Goal: Task Accomplishment & Management: Complete application form

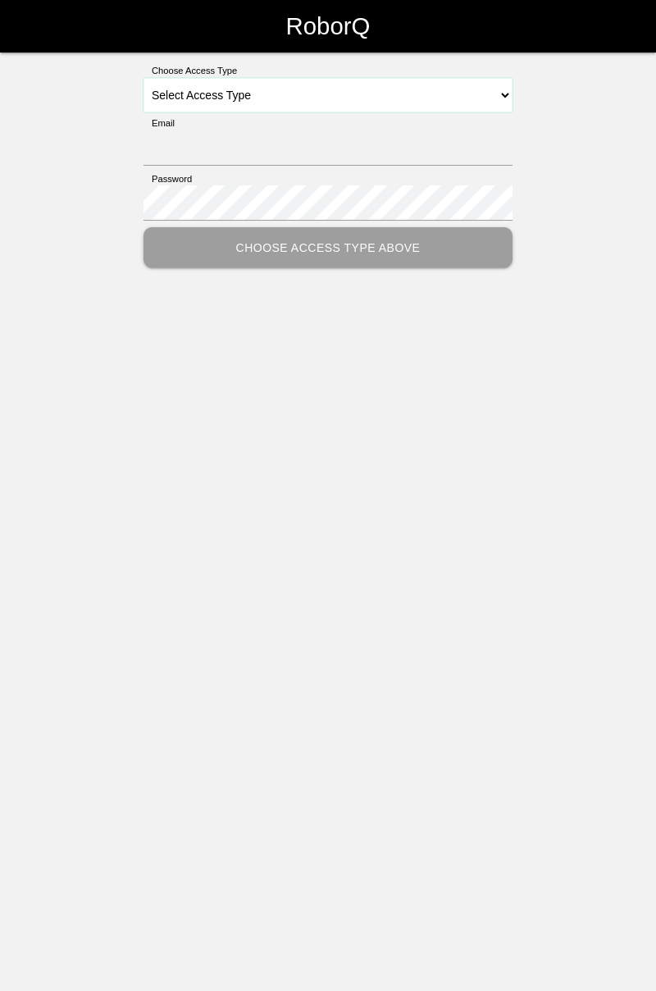
click at [509, 98] on select "Select Access Type Admin Customer Supervisor Worker" at bounding box center [328, 95] width 369 height 34
click at [508, 98] on select "Select Access Type Admin Customer Supervisor Worker" at bounding box center [328, 95] width 369 height 34
select select "Worker"
click at [144, 78] on select "Select Access Type Admin Customer Supervisor Worker" at bounding box center [328, 95] width 369 height 34
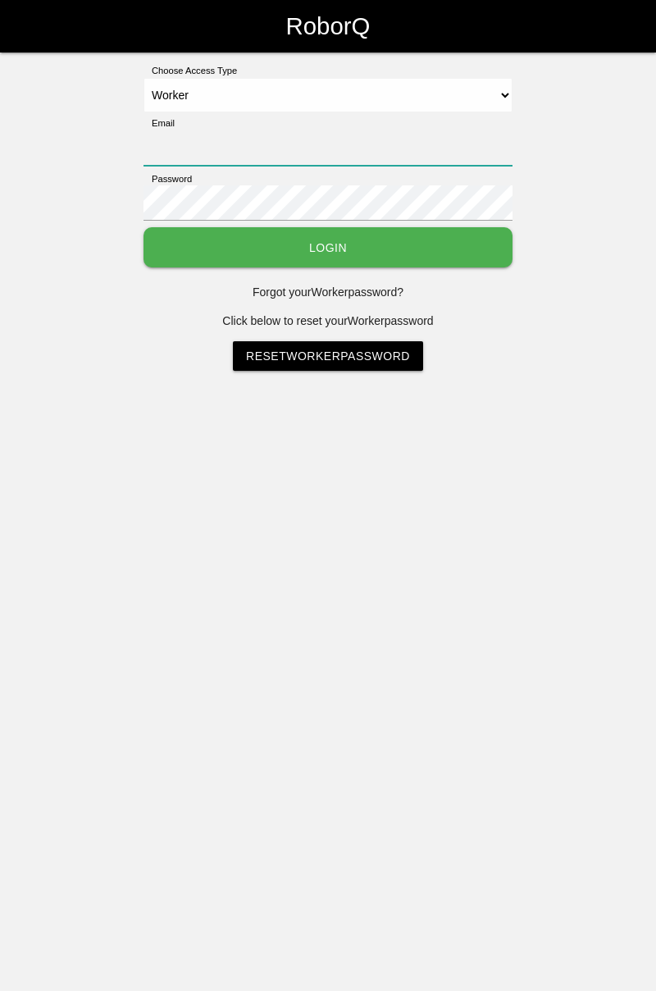
click at [488, 131] on input "Email" at bounding box center [328, 147] width 369 height 35
type input "[PERSON_NAME][EMAIL_ADDRESS][DOMAIN_NAME]"
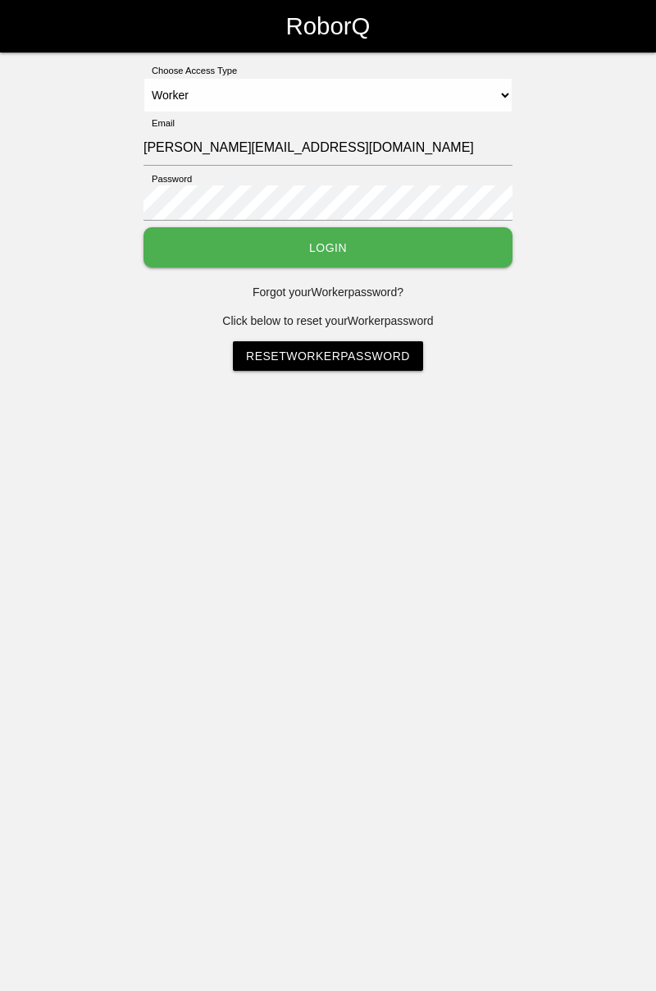
click at [144, 227] on button "Login" at bounding box center [328, 247] width 369 height 40
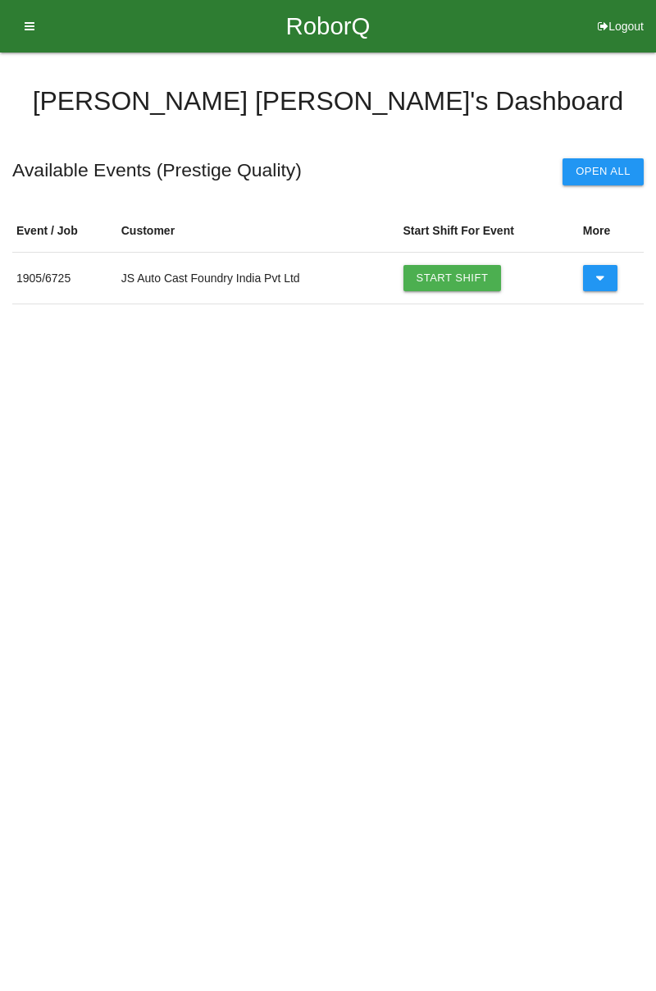
click at [448, 266] on link "Start Shift" at bounding box center [453, 278] width 98 height 26
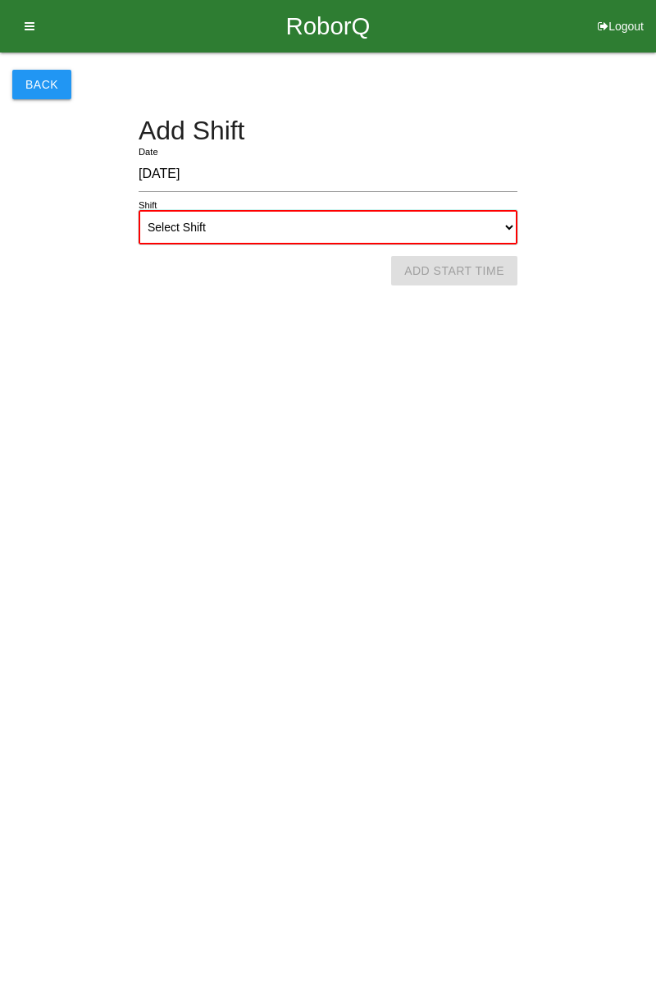
click at [515, 226] on select "Select Shift 1st Shift 2nd Shift 3rd Shift 4th Shift" at bounding box center [328, 227] width 379 height 34
select select "1"
click at [139, 210] on select "Select Shift 1st Shift 2nd Shift 3rd Shift 4th Shift" at bounding box center [328, 227] width 379 height 34
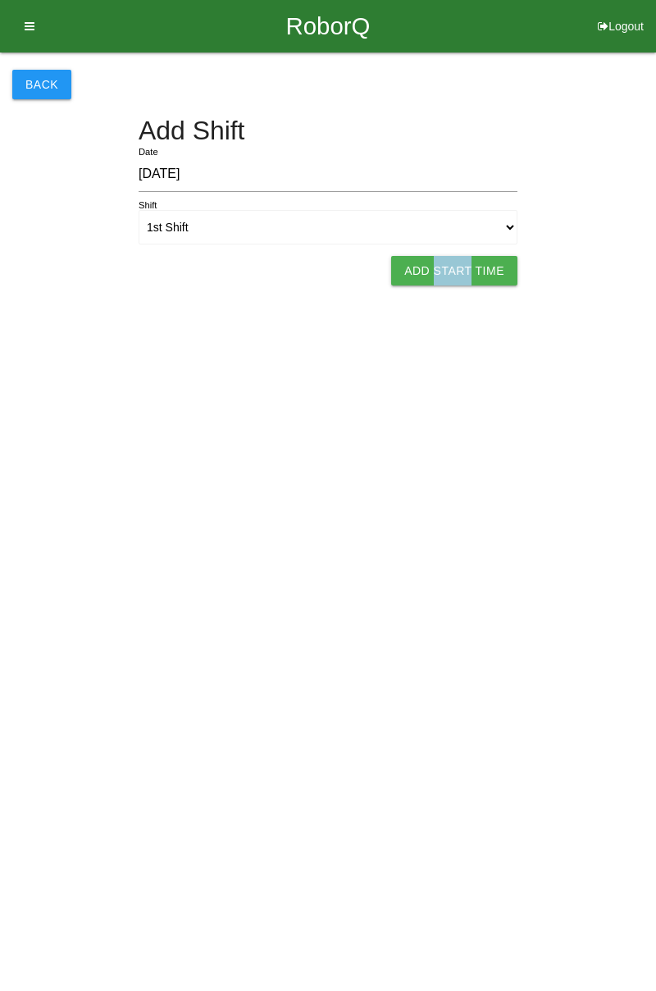
click at [285, 326] on html "RoborQ Logout [PERSON_NAME] Dashboard Profile Add Companions Work Instructions …" at bounding box center [328, 163] width 656 height 326
click at [463, 272] on button "Add Start Time" at bounding box center [454, 271] width 126 height 30
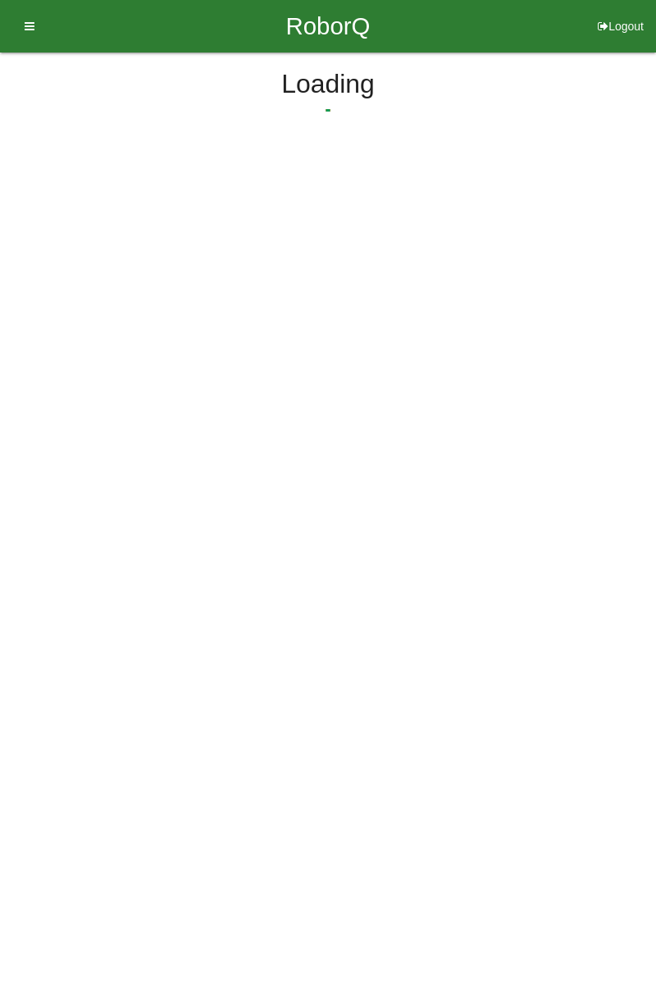
select select "7"
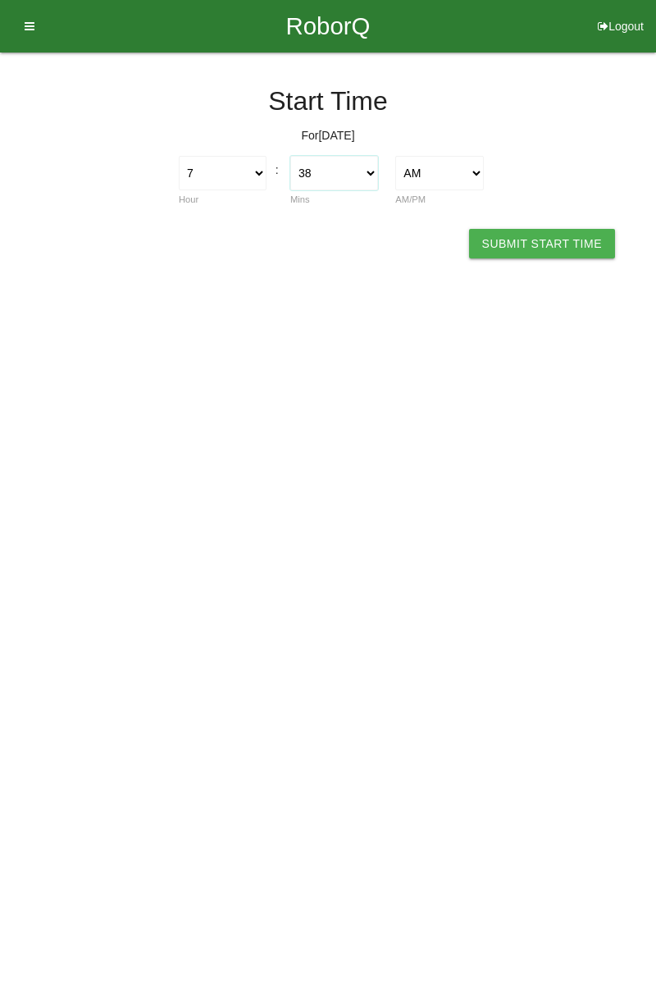
click at [372, 180] on select "00 01 02 03 04 05 06 07 08 09 10 11 12 13 14 15 16 17 18 19 20 21 22 23 24 25 2…" at bounding box center [334, 173] width 88 height 34
select select "0"
click at [290, 156] on select "00 01 02 03 04 05 06 07 08 09 10 11 12 13 14 15 16 17 18 19 20 21 22 23 24 25 2…" at bounding box center [334, 173] width 88 height 34
click at [541, 239] on button "Submit Start Time" at bounding box center [542, 244] width 146 height 30
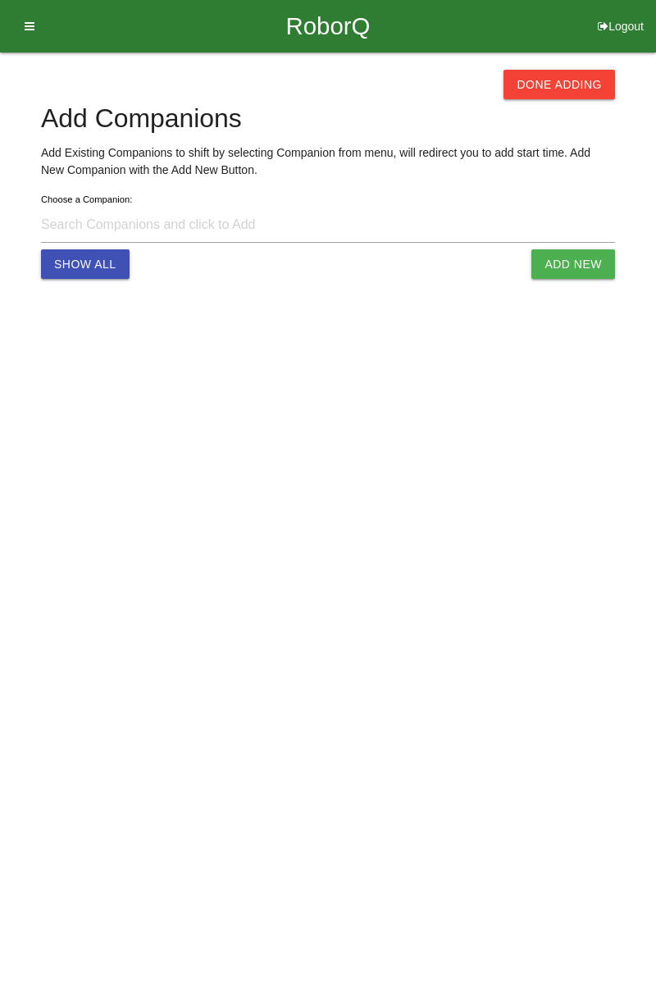
click at [574, 77] on button "Done Adding" at bounding box center [560, 85] width 112 height 30
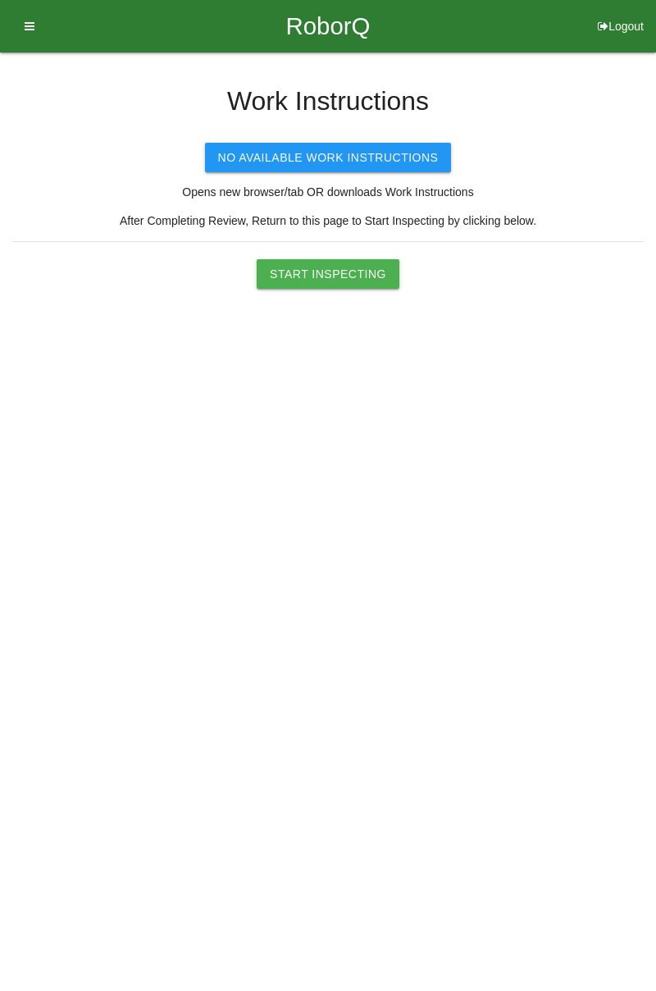
click at [348, 274] on button "Start Inspecting" at bounding box center [328, 274] width 143 height 30
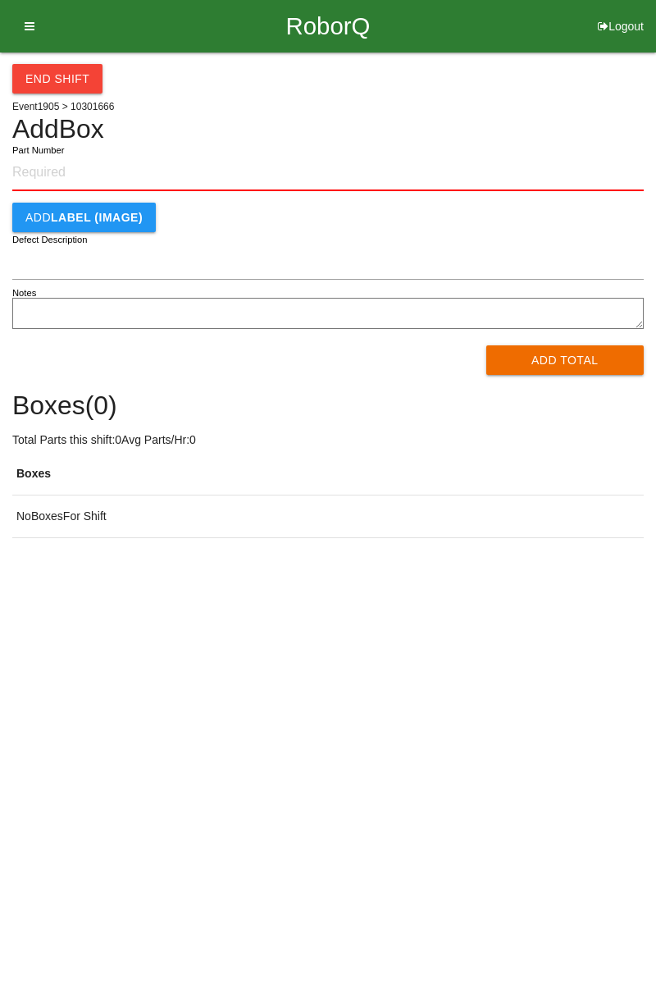
click at [112, 173] on input "Part Number" at bounding box center [327, 173] width 631 height 36
click at [87, 176] on input "Part Number" at bounding box center [327, 173] width 631 height 36
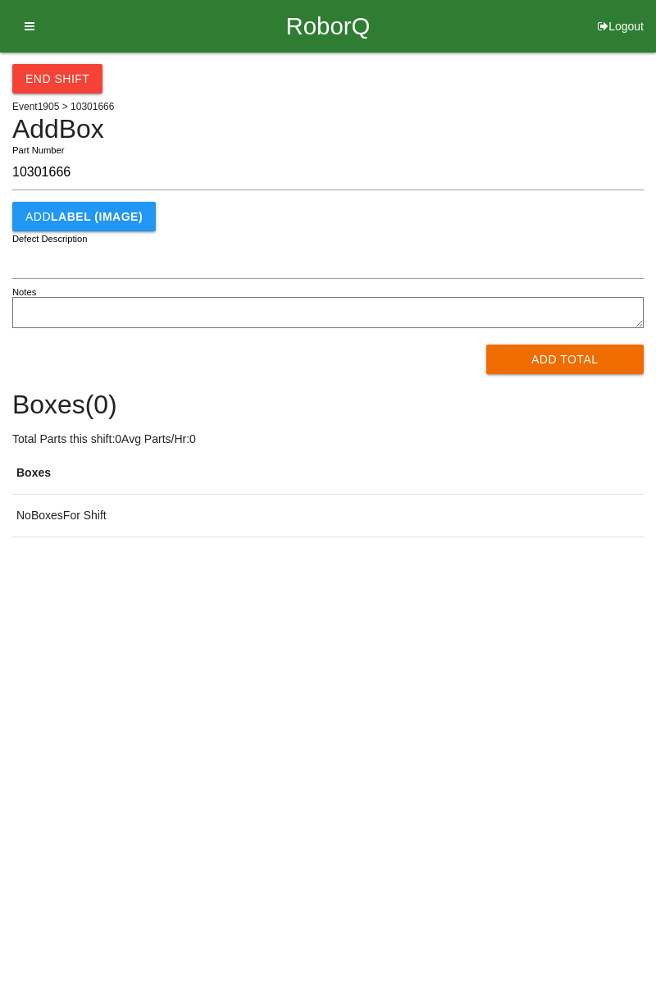
type input "10301666"
click at [557, 359] on button "Add Total" at bounding box center [565, 359] width 158 height 30
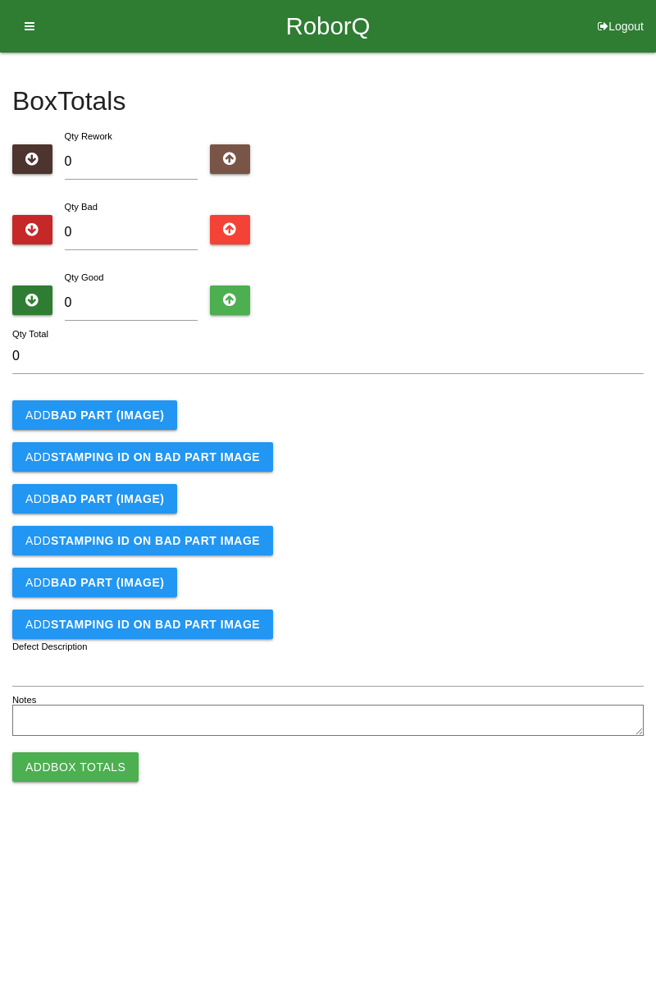
click at [84, 422] on button "Add BAD PART (IMAGE)" at bounding box center [94, 415] width 165 height 30
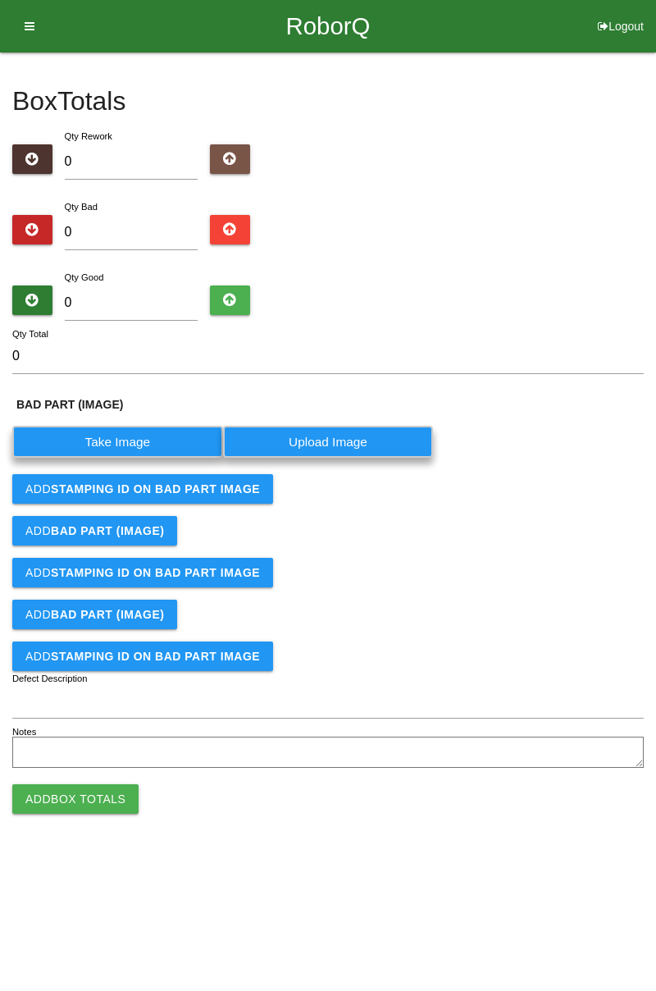
click at [102, 454] on label "Take Image" at bounding box center [117, 442] width 211 height 32
click at [0, 0] on \(IMAGE\) "Take Image" at bounding box center [0, 0] width 0 height 0
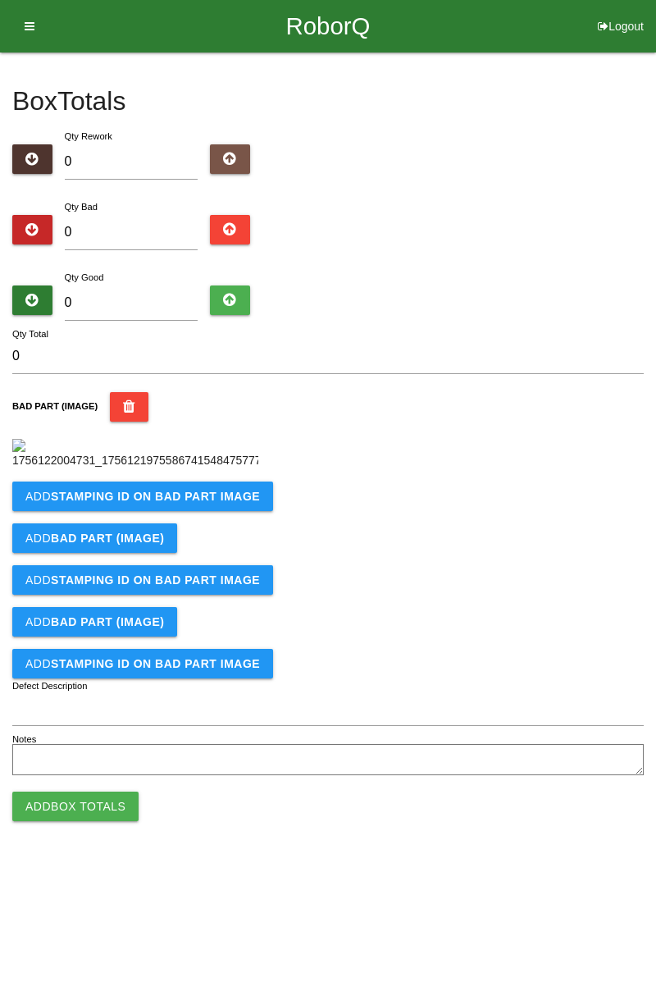
click at [81, 503] on b "STAMPING ID on BAD PART Image" at bounding box center [155, 496] width 209 height 13
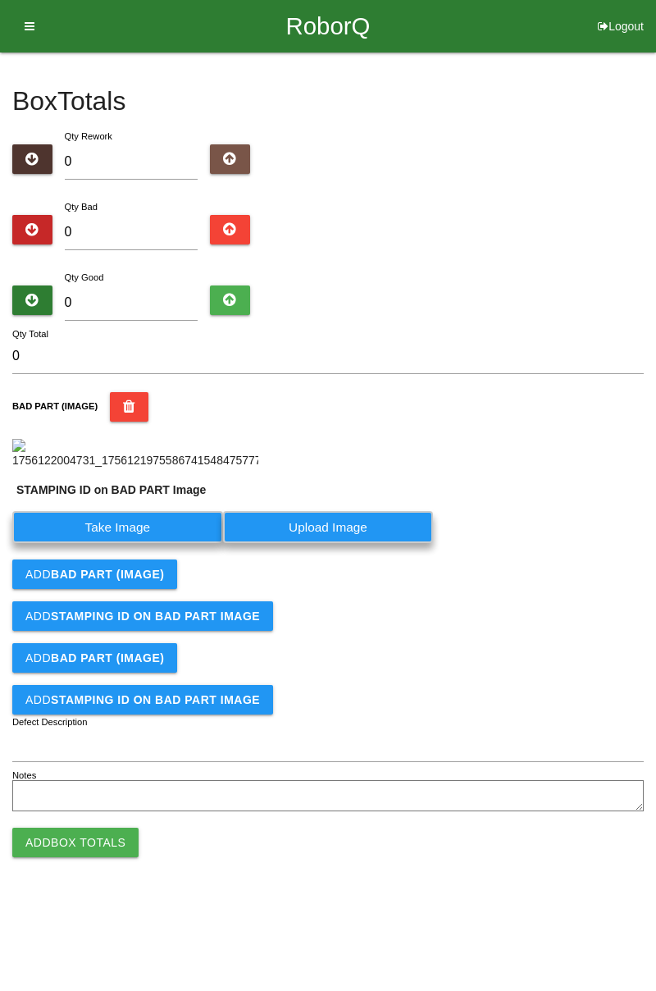
click at [92, 543] on label "Take Image" at bounding box center [117, 527] width 211 height 32
click at [0, 0] on PART "Take Image" at bounding box center [0, 0] width 0 height 0
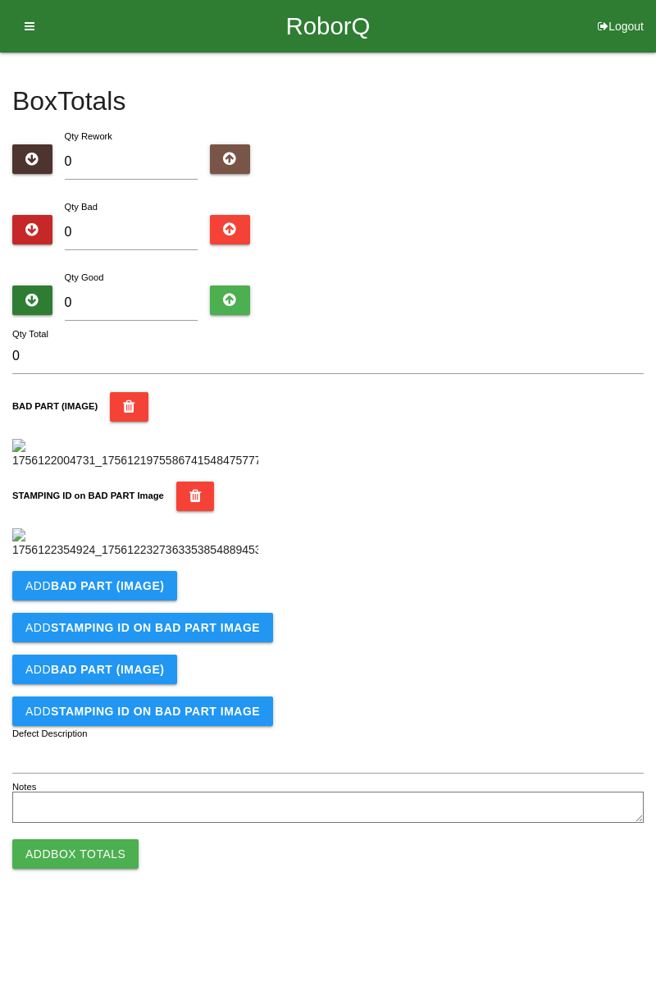
scroll to position [361, 0]
click at [77, 600] on button "Add BAD PART (IMAGE)" at bounding box center [94, 586] width 165 height 30
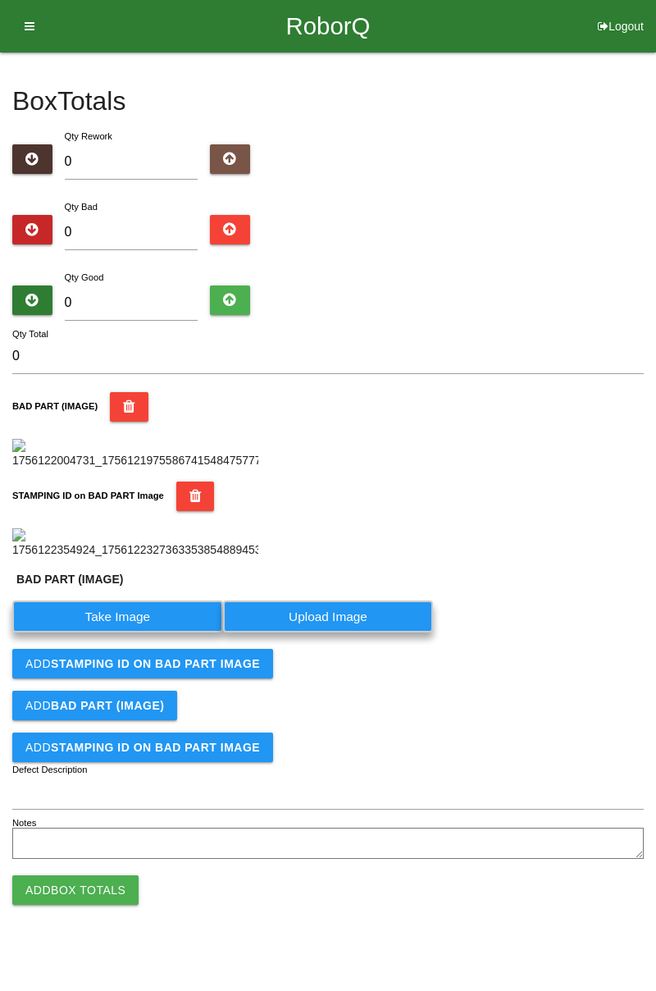
click at [73, 632] on label "Take Image" at bounding box center [117, 616] width 211 height 32
click at [0, 0] on \(IMAGE\) "Take Image" at bounding box center [0, 0] width 0 height 0
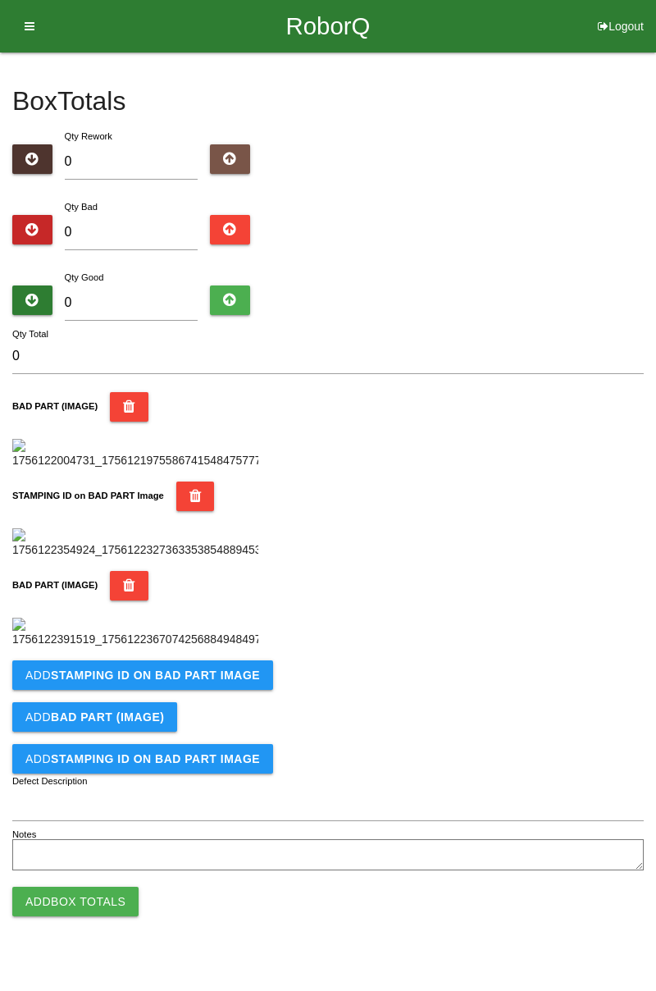
scroll to position [630, 0]
click at [87, 690] on button "Add STAMPING ID on BAD PART Image" at bounding box center [142, 675] width 261 height 30
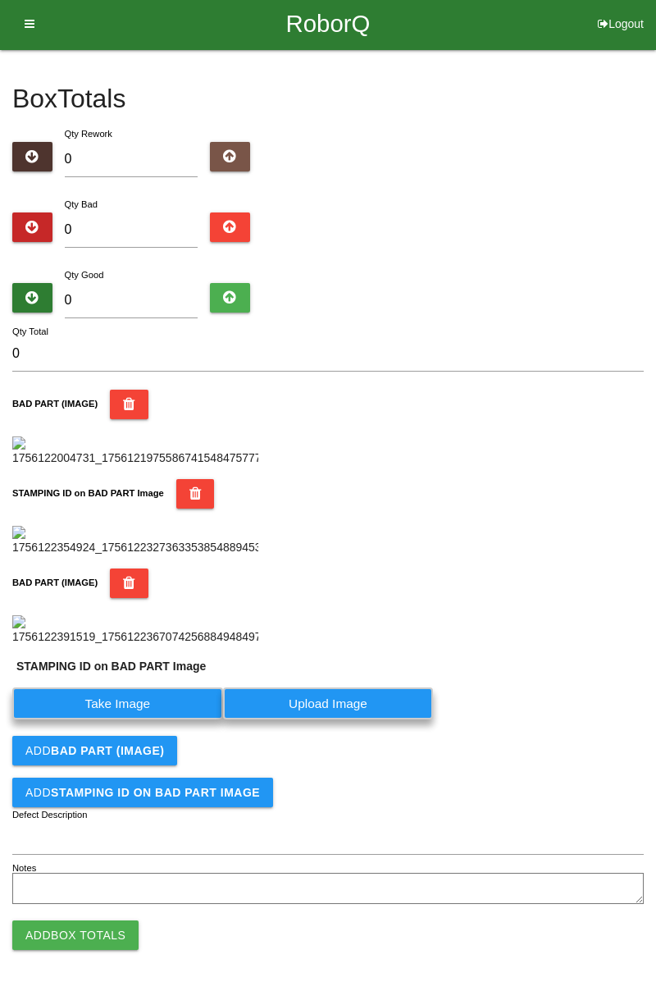
click at [79, 719] on label "Take Image" at bounding box center [117, 703] width 211 height 32
click at [0, 0] on PART "Take Image" at bounding box center [0, 0] width 0 height 0
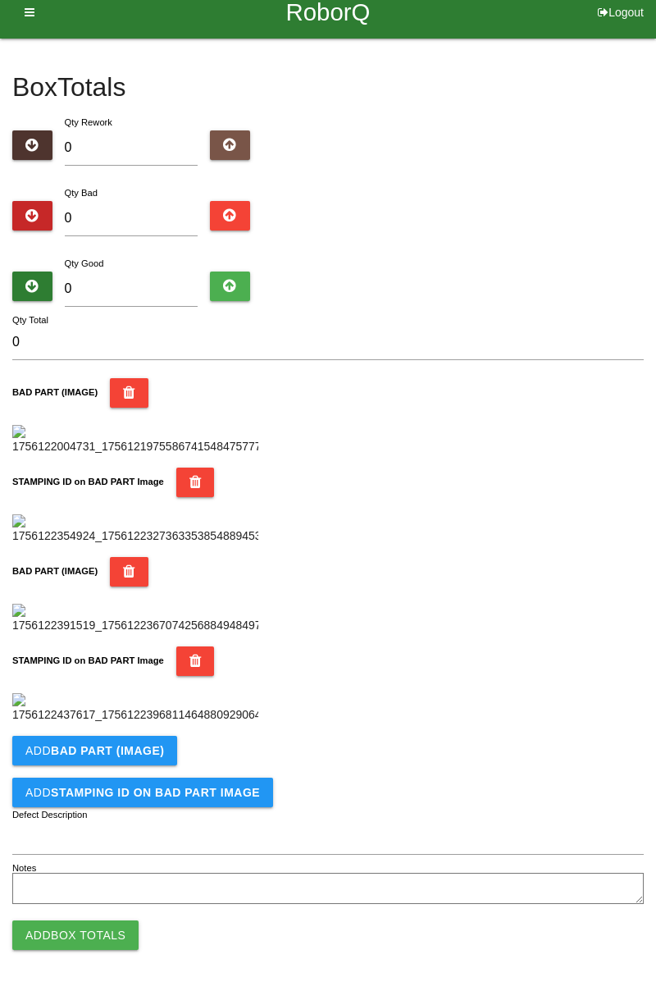
scroll to position [899, 0]
click at [56, 942] on button "Add Box Totals" at bounding box center [75, 935] width 126 height 30
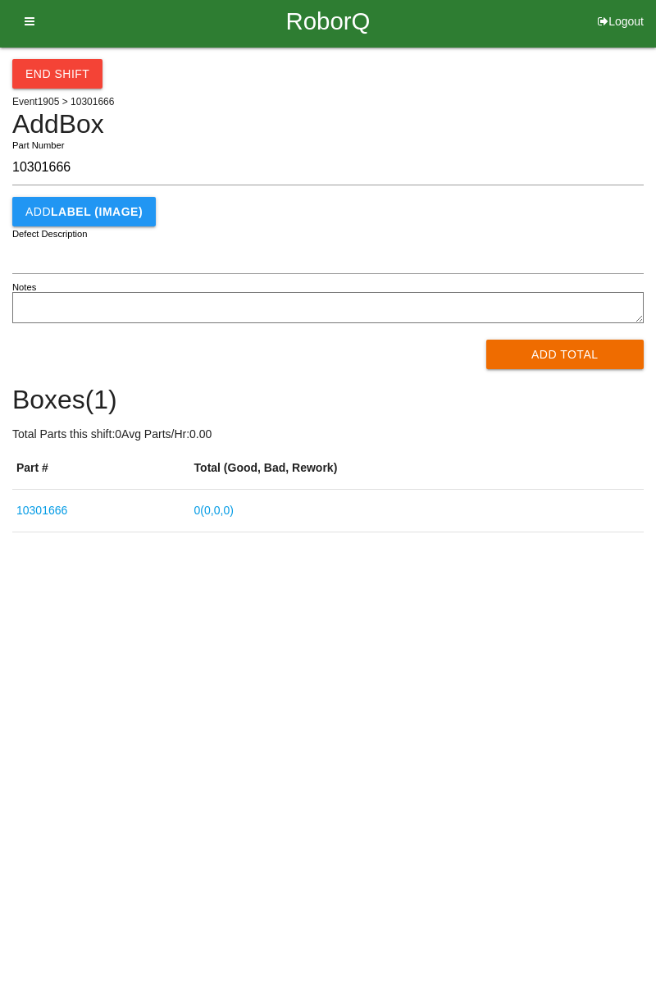
type input "10301666"
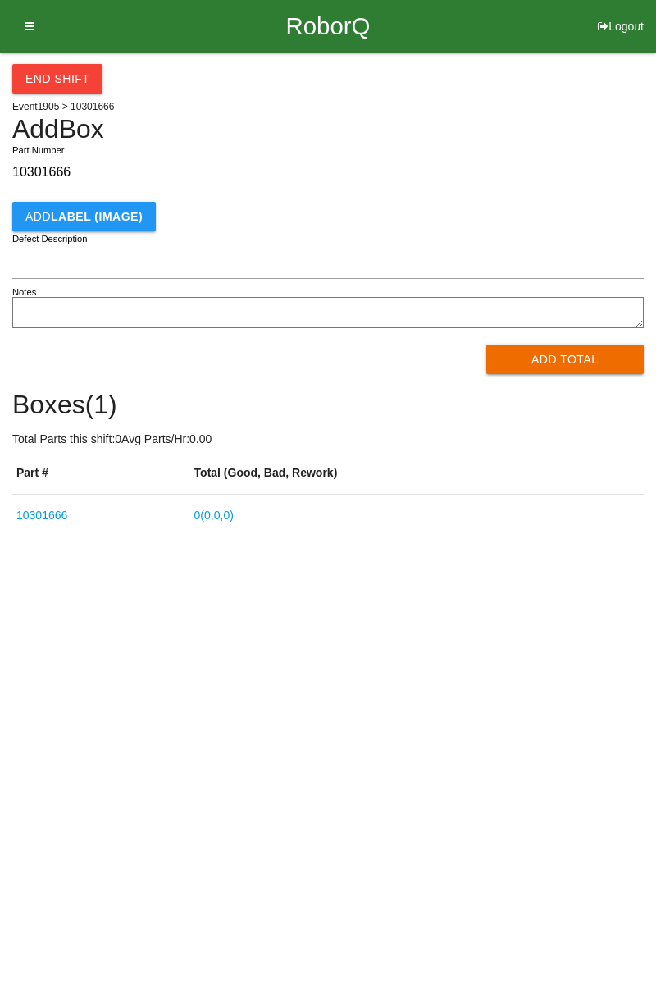
click at [568, 349] on button "Add Total" at bounding box center [565, 359] width 158 height 30
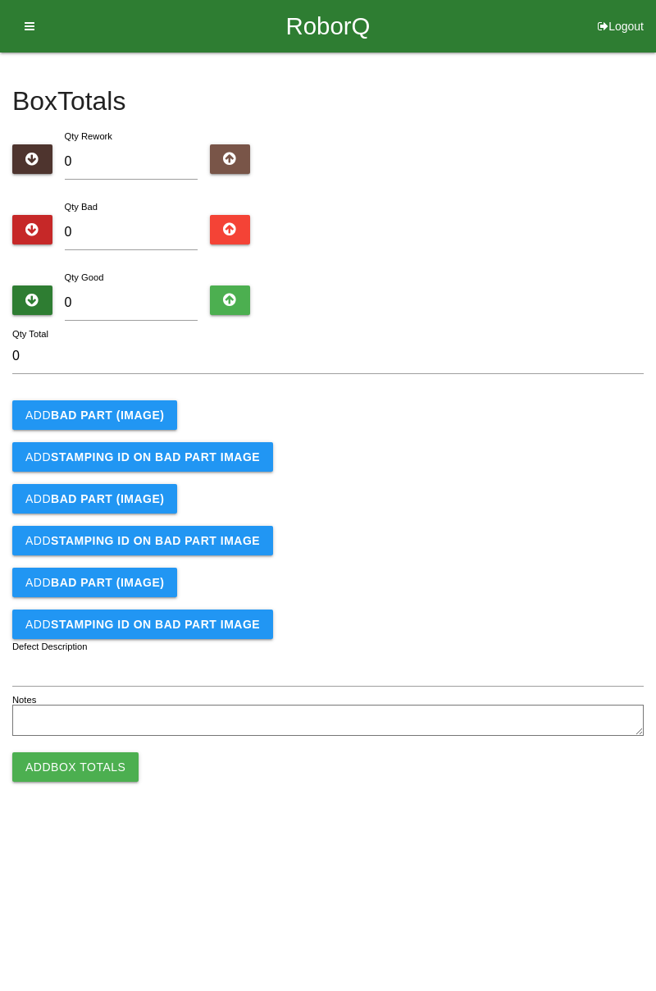
click at [136, 412] on b "BAD PART (IMAGE)" at bounding box center [107, 414] width 113 height 13
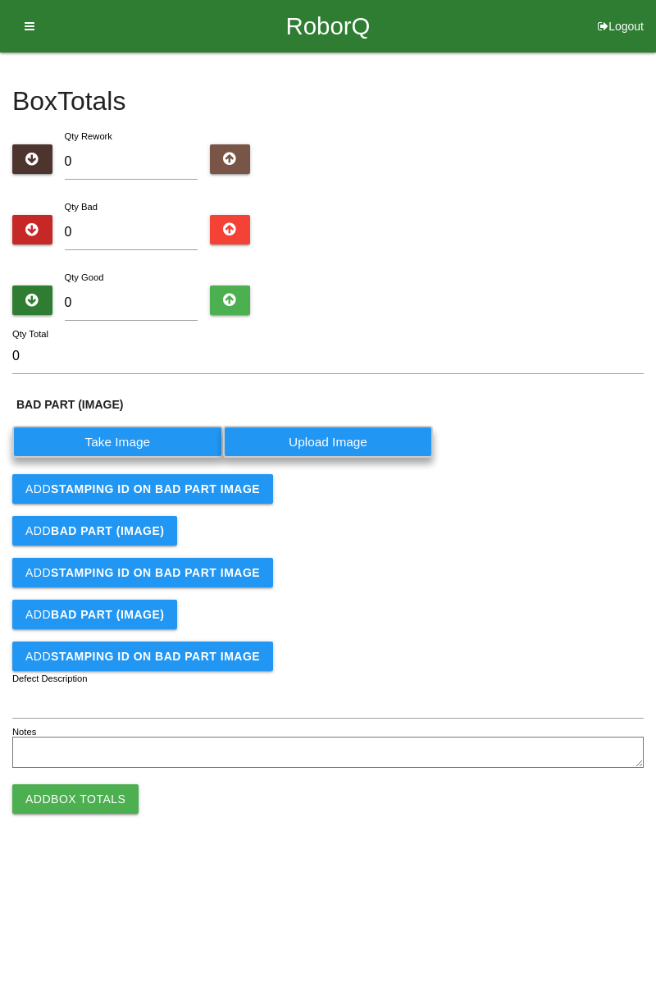
click at [139, 438] on label "Take Image" at bounding box center [117, 442] width 211 height 32
click at [0, 0] on \(IMAGE\) "Take Image" at bounding box center [0, 0] width 0 height 0
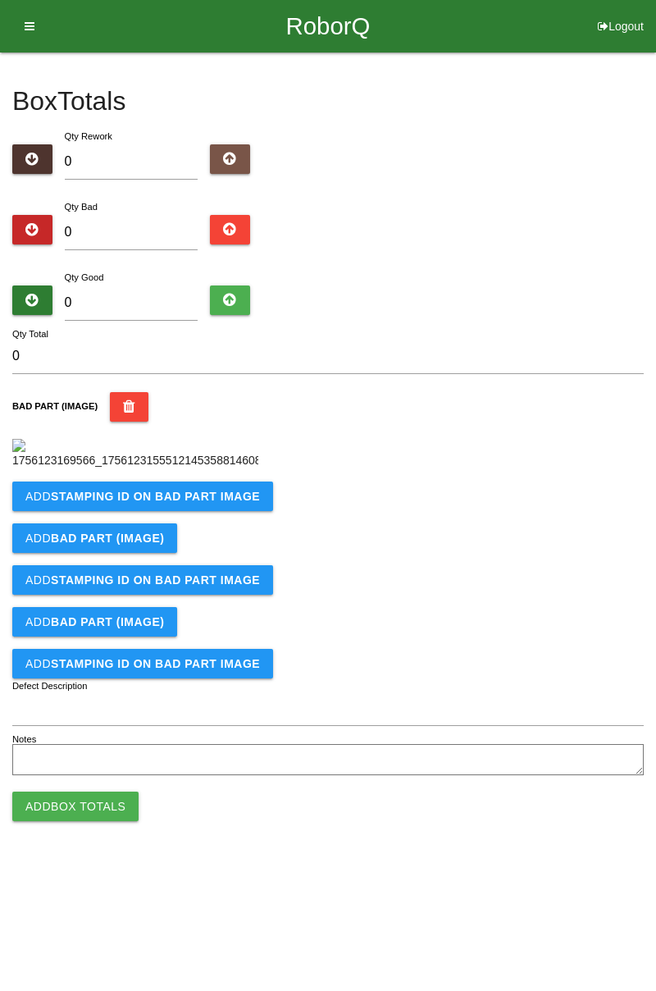
click at [215, 511] on button "Add STAMPING ID on BAD PART Image" at bounding box center [142, 496] width 261 height 30
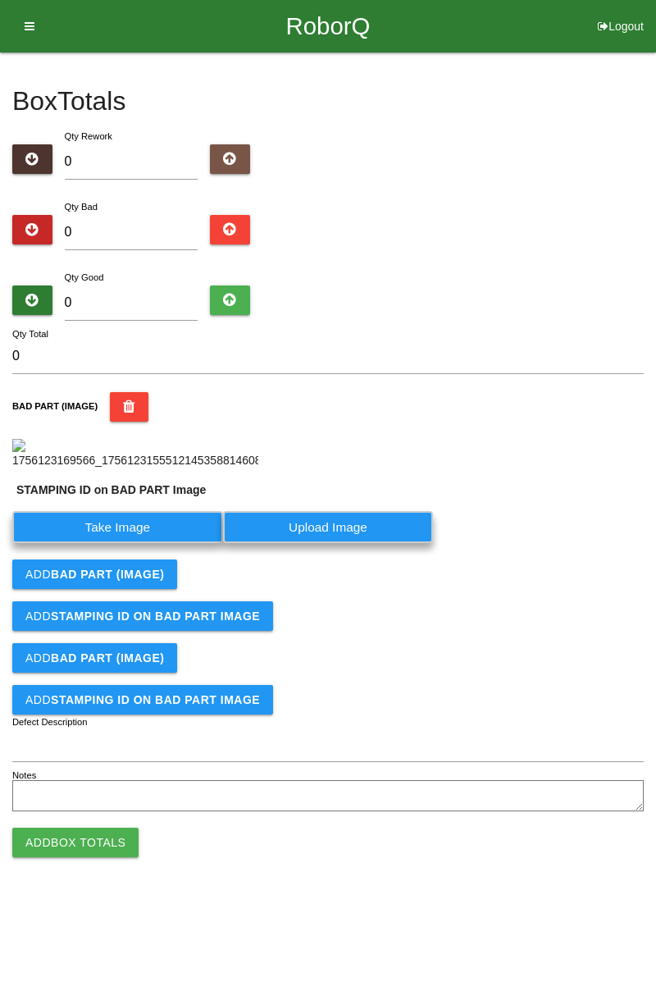
click at [130, 543] on label "Take Image" at bounding box center [117, 527] width 211 height 32
click at [0, 0] on PART "Take Image" at bounding box center [0, 0] width 0 height 0
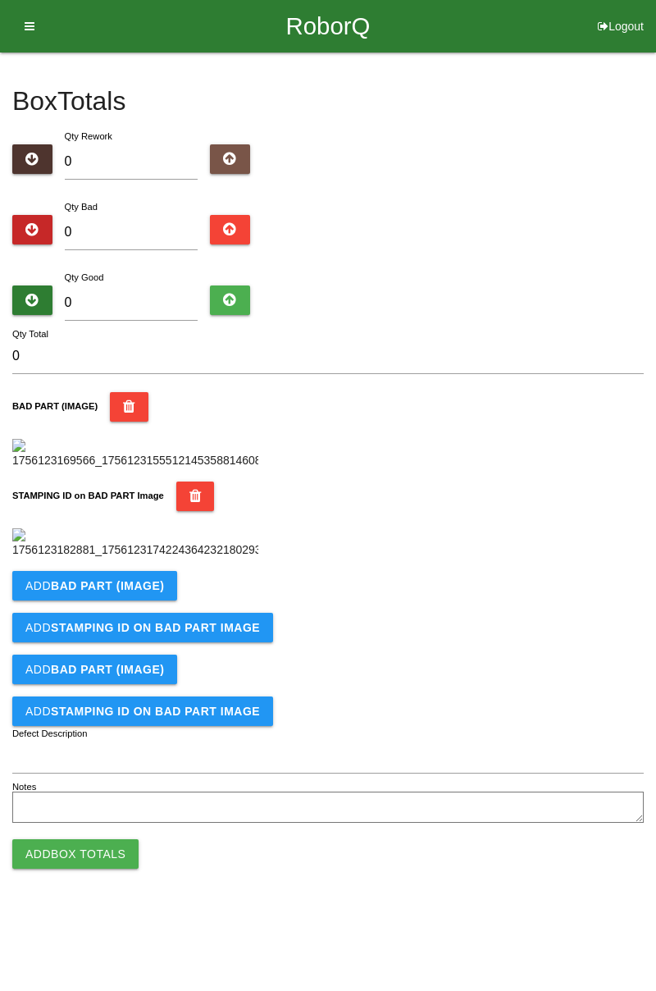
scroll to position [361, 0]
click at [144, 592] on b "BAD PART (IMAGE)" at bounding box center [107, 585] width 113 height 13
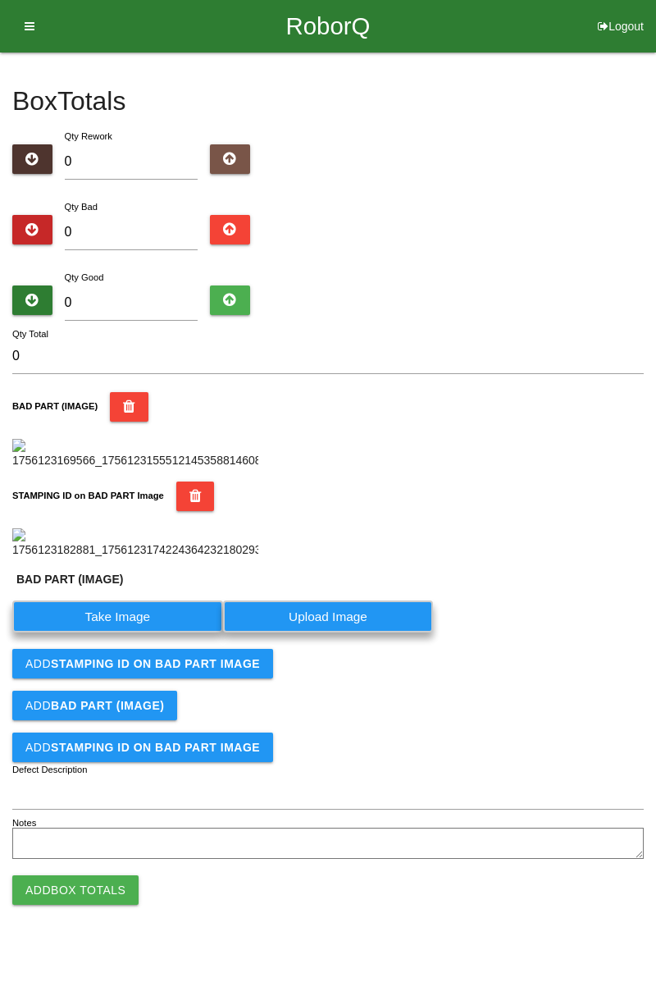
click at [112, 632] on label "Take Image" at bounding box center [117, 616] width 211 height 32
click at [0, 0] on \(IMAGE\) "Take Image" at bounding box center [0, 0] width 0 height 0
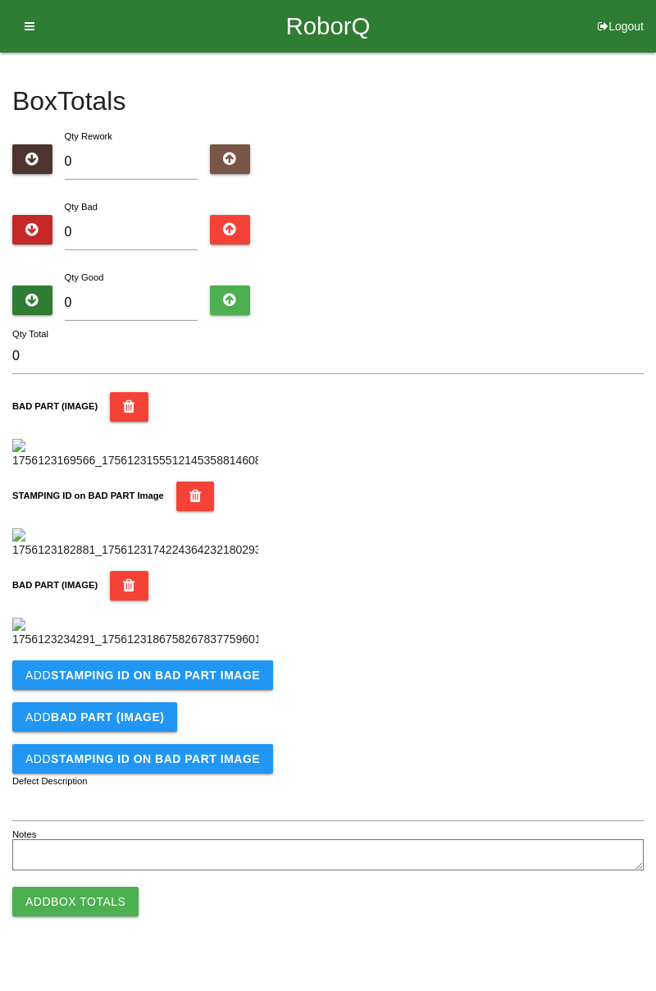
scroll to position [630, 0]
click at [221, 682] on b "STAMPING ID on BAD PART Image" at bounding box center [155, 674] width 209 height 13
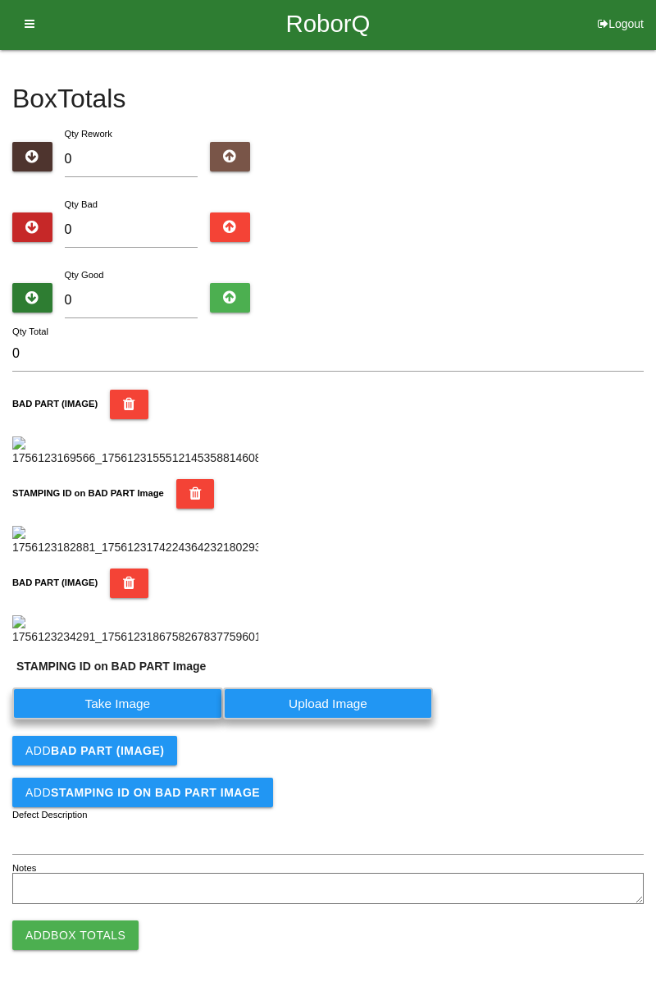
click at [136, 719] on label "Take Image" at bounding box center [117, 703] width 211 height 32
click at [0, 0] on PART "Take Image" at bounding box center [0, 0] width 0 height 0
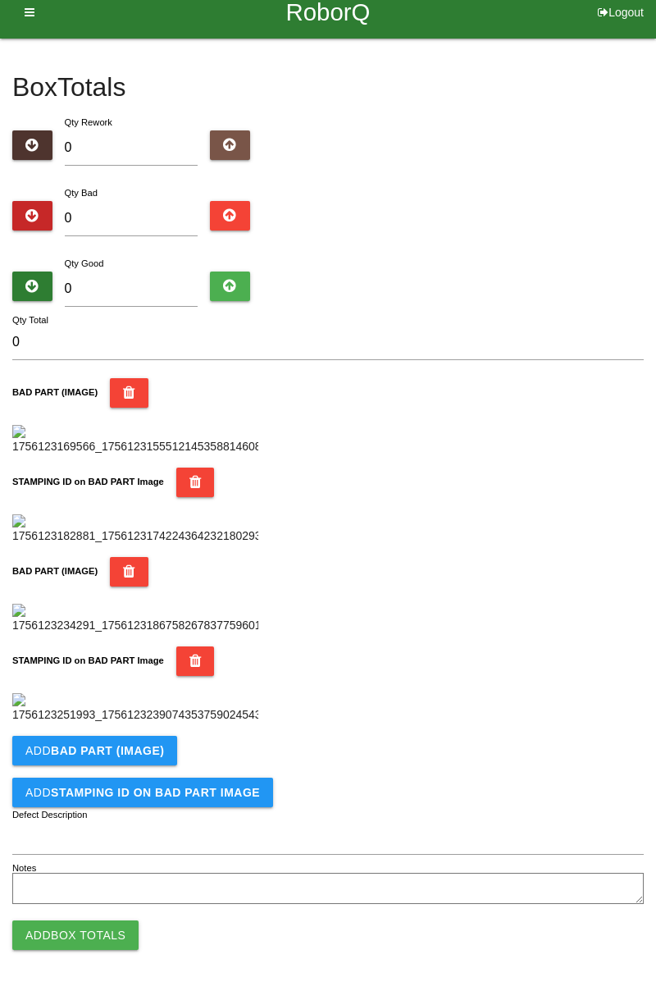
scroll to position [899, 0]
click at [145, 747] on b "BAD PART (IMAGE)" at bounding box center [107, 750] width 113 height 13
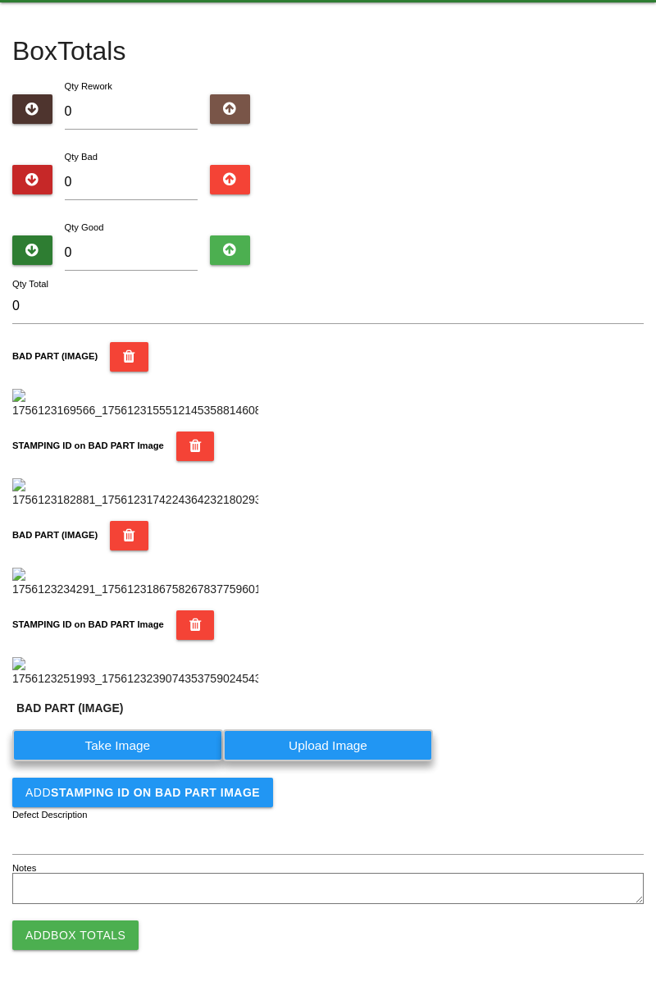
click at [128, 761] on label "Take Image" at bounding box center [117, 745] width 211 height 32
click at [0, 0] on \(IMAGE\) "Take Image" at bounding box center [0, 0] width 0 height 0
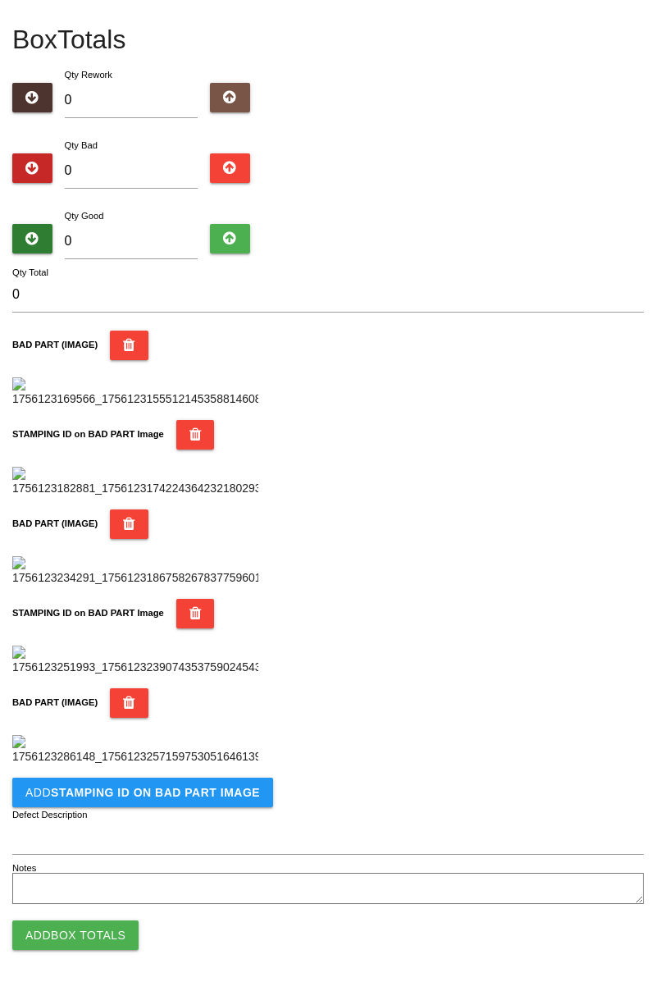
scroll to position [1168, 0]
click at [228, 796] on b "STAMPING ID on BAD PART Image" at bounding box center [155, 792] width 209 height 13
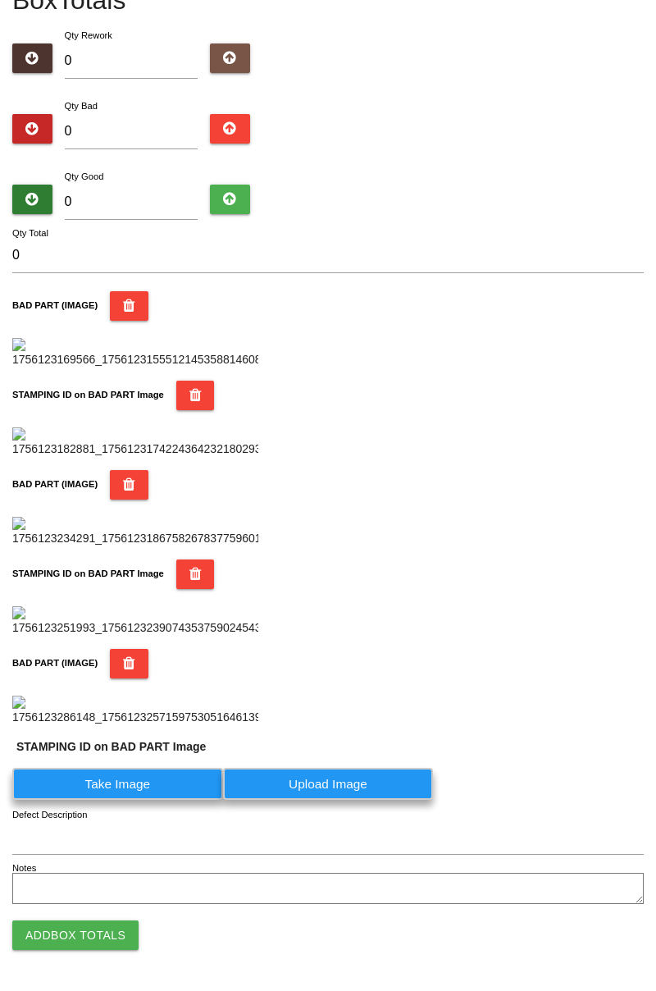
click at [138, 800] on label "Take Image" at bounding box center [117, 784] width 211 height 32
click at [0, 0] on PART "Take Image" at bounding box center [0, 0] width 0 height 0
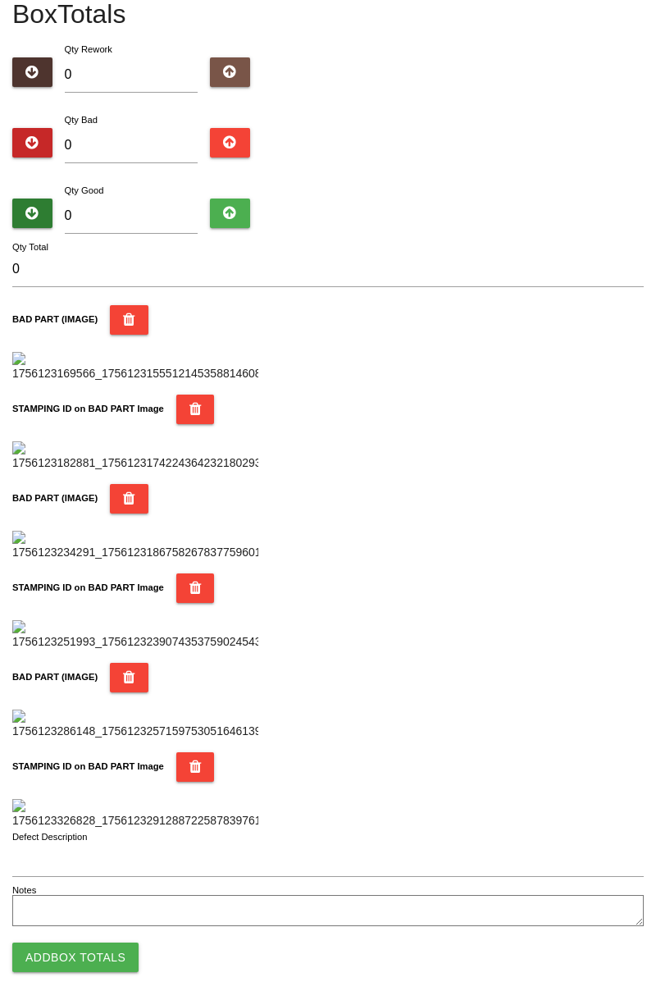
scroll to position [0, 0]
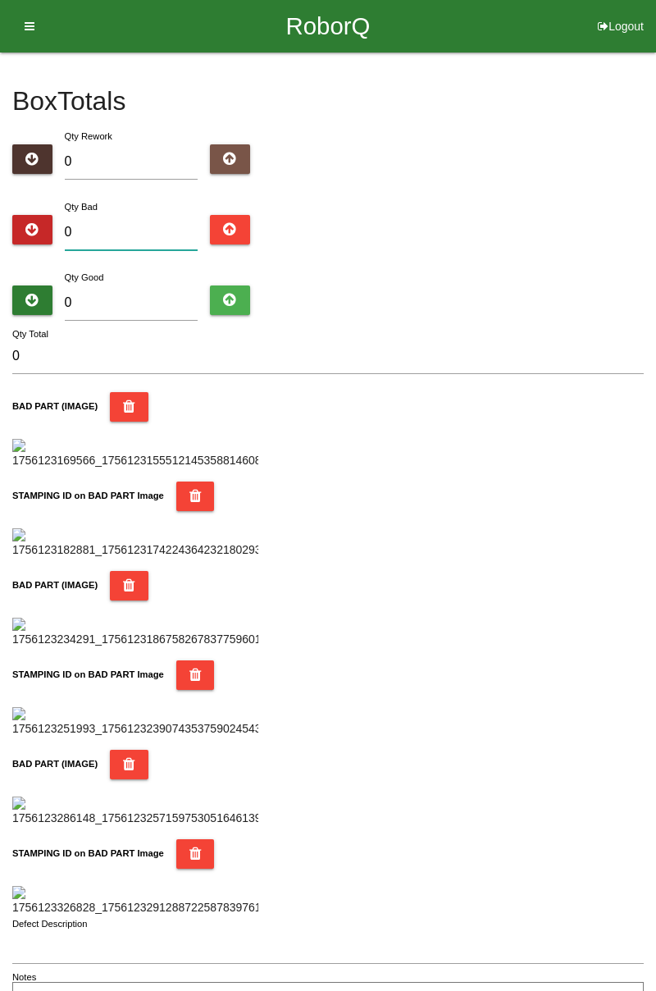
click at [139, 227] on input "0" at bounding box center [132, 232] width 134 height 35
type input "1"
type input "10"
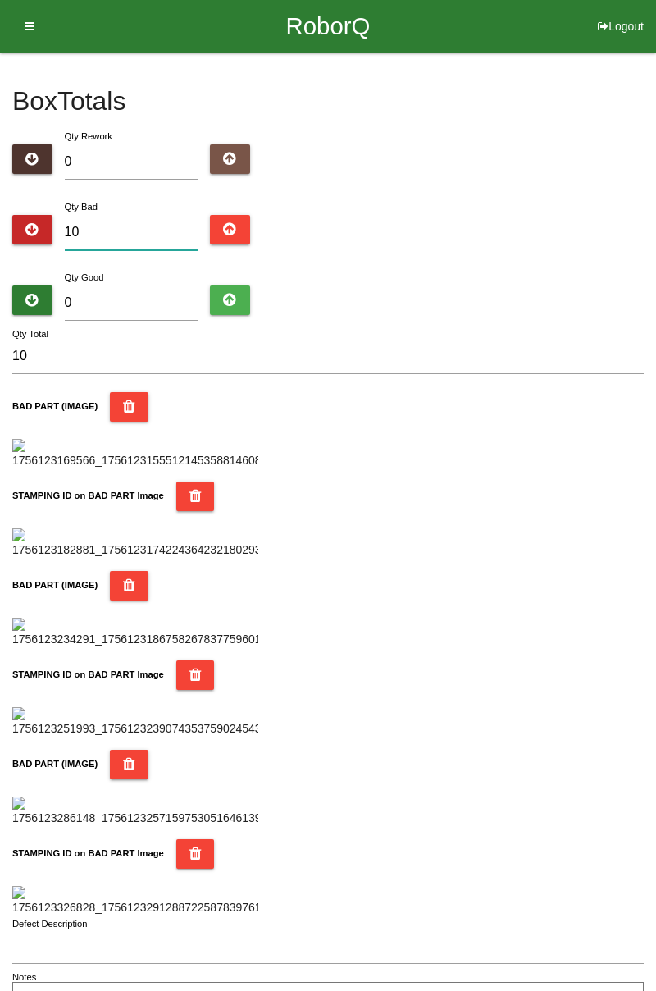
type input "10"
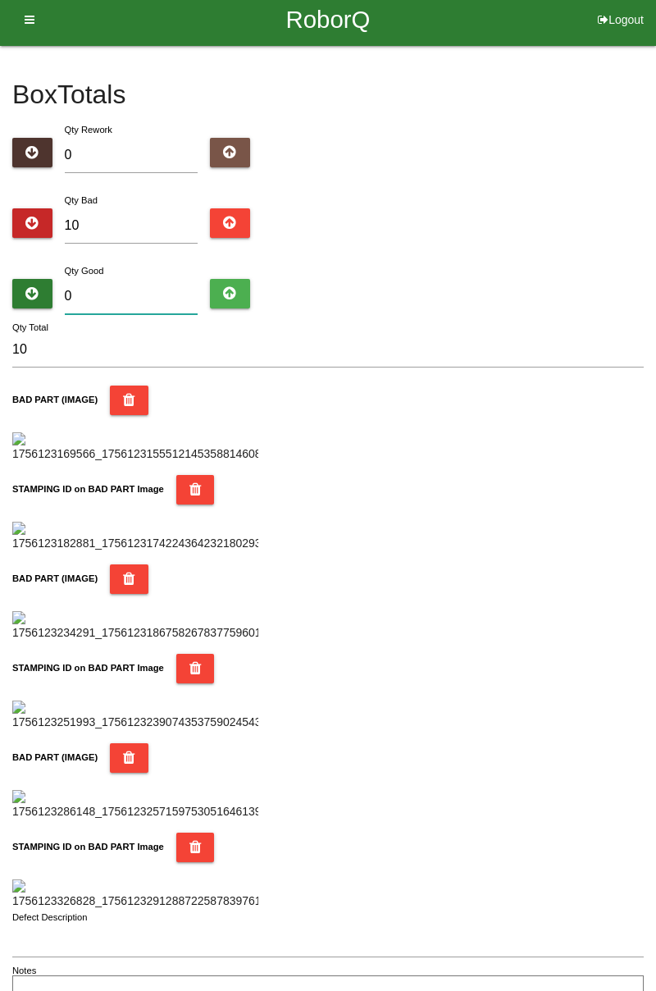
click at [116, 297] on input "0" at bounding box center [132, 296] width 134 height 35
type input "7"
type input "17"
type input "74"
type input "84"
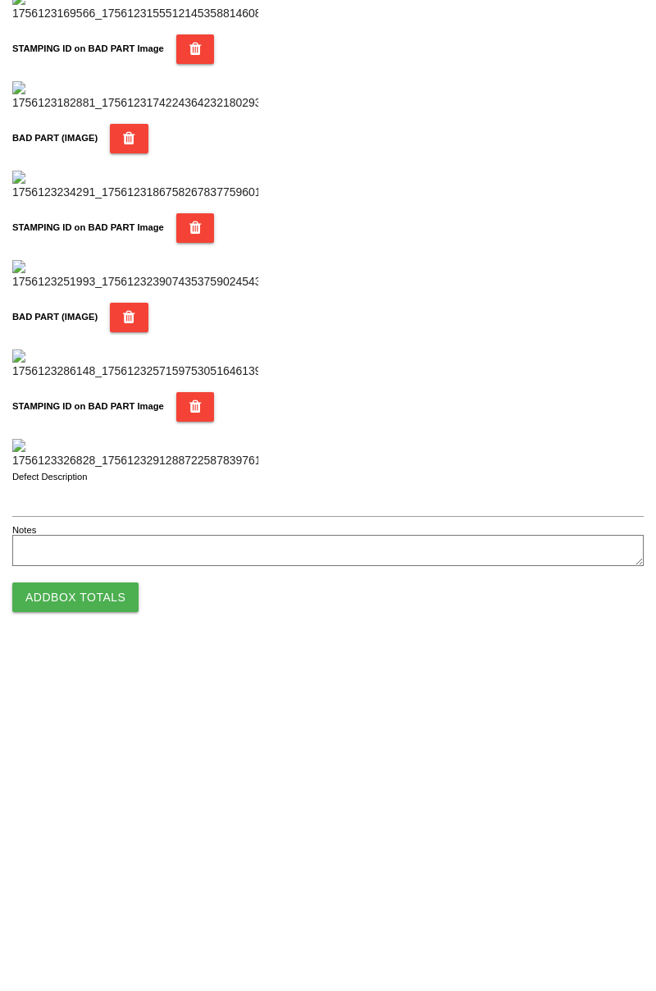
scroll to position [1437, 0]
type input "74"
click at [61, 950] on button "Add Box Totals" at bounding box center [75, 935] width 126 height 30
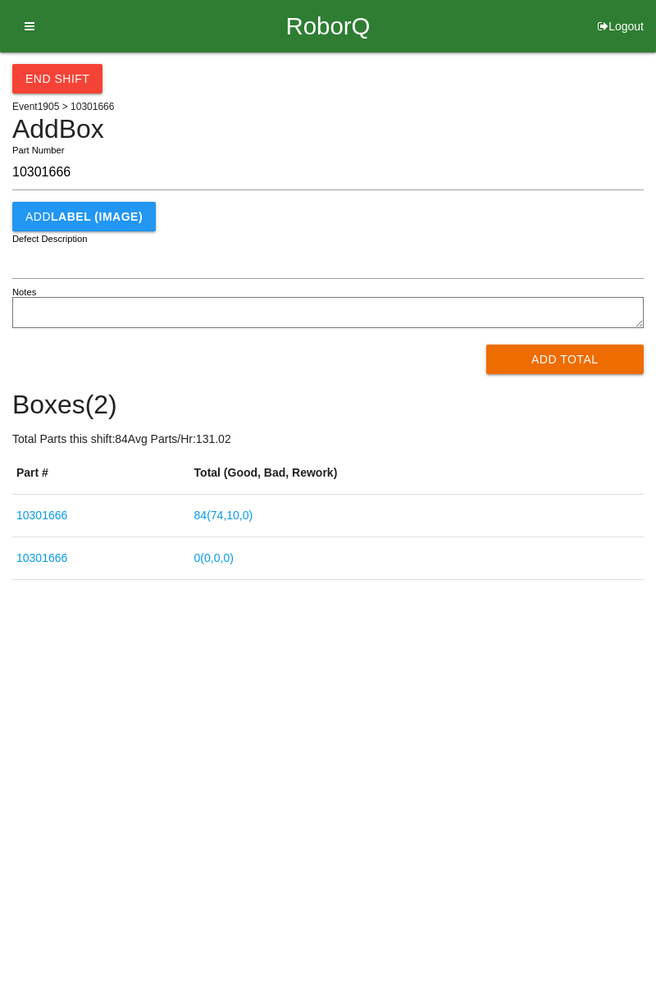
type input "10301666"
click at [548, 353] on button "Add Total" at bounding box center [565, 359] width 158 height 30
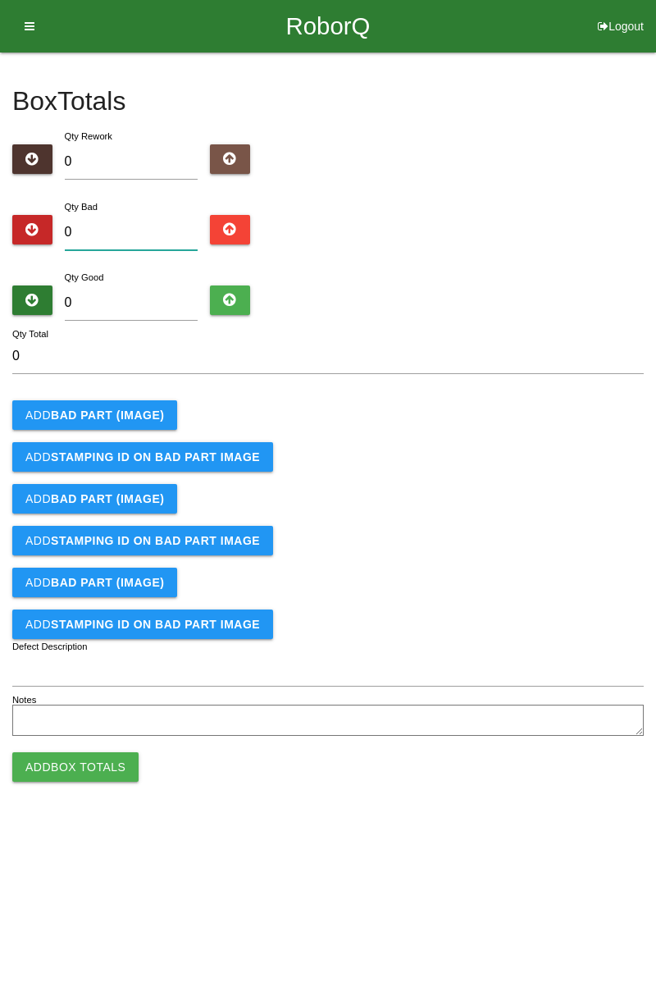
click at [166, 231] on input "0" at bounding box center [132, 232] width 134 height 35
type input "9"
click at [152, 295] on input "0" at bounding box center [132, 302] width 134 height 35
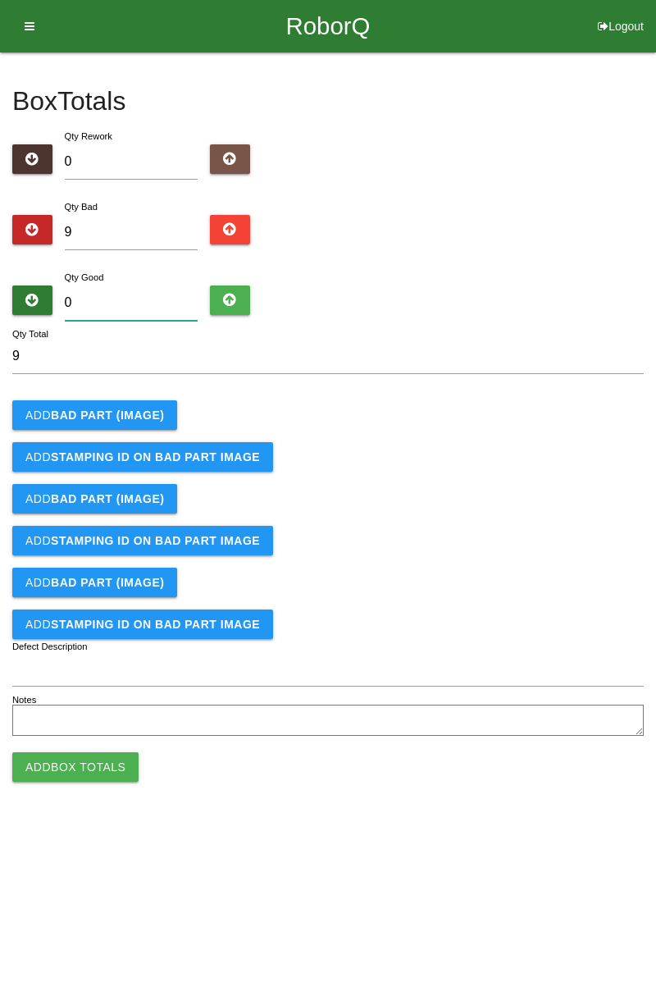
type input "7"
type input "16"
type input "78"
type input "87"
type input "7"
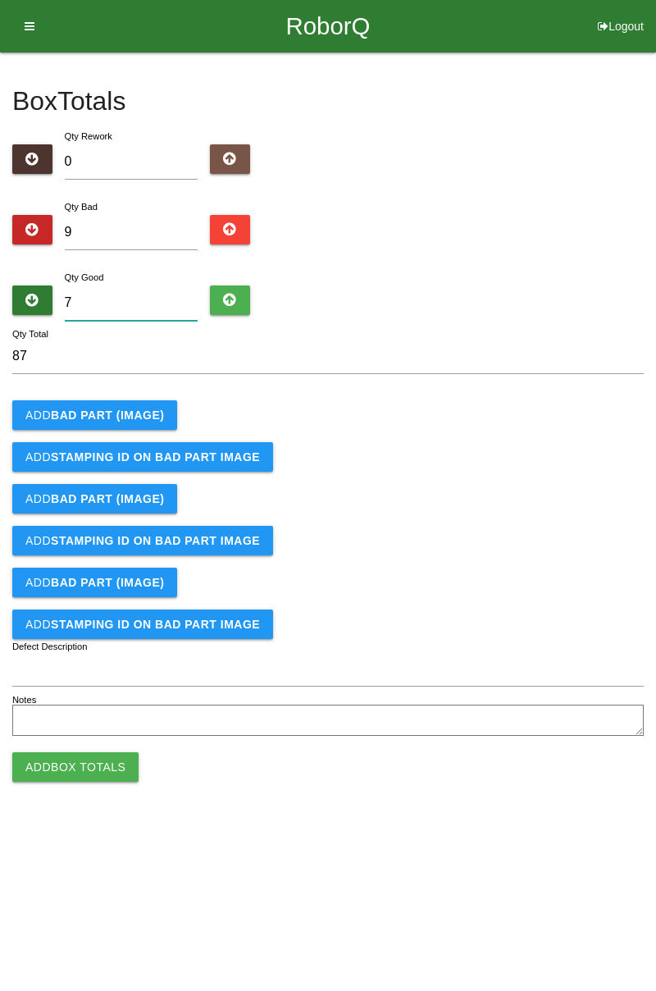
type input "16"
type input "75"
type input "84"
type input "75"
click at [136, 408] on b "BAD PART (IMAGE)" at bounding box center [107, 414] width 113 height 13
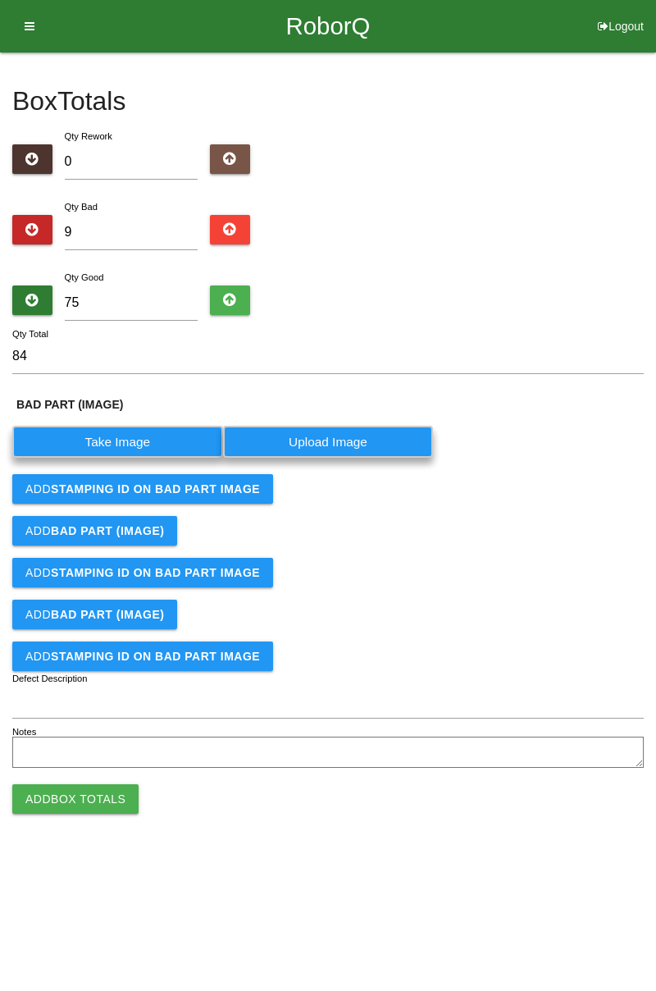
click at [135, 437] on label "Take Image" at bounding box center [117, 442] width 211 height 32
click at [0, 0] on \(IMAGE\) "Take Image" at bounding box center [0, 0] width 0 height 0
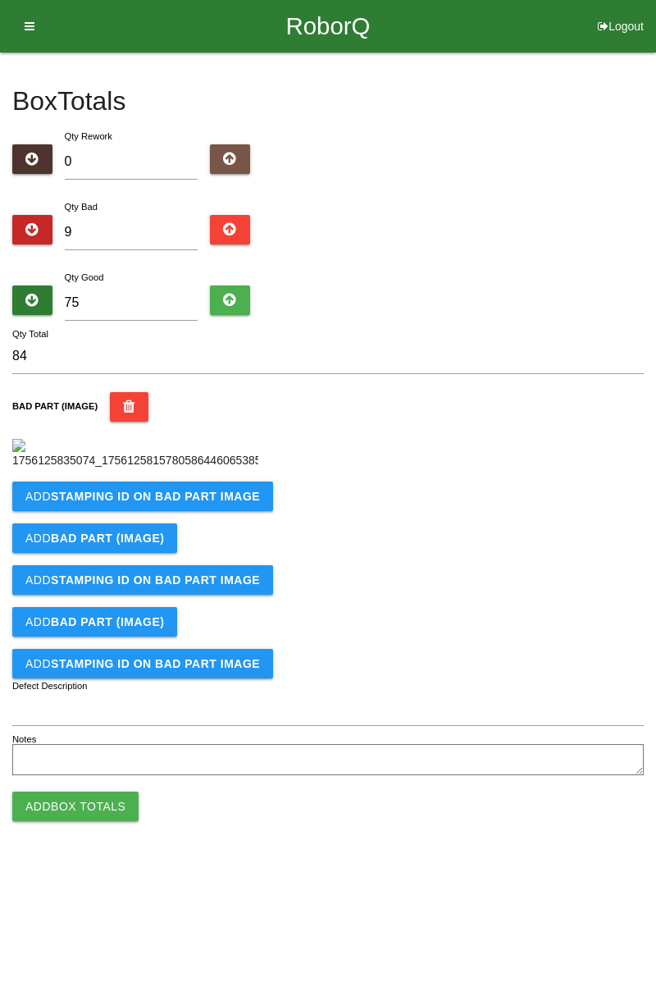
click at [220, 503] on b "STAMPING ID on BAD PART Image" at bounding box center [155, 496] width 209 height 13
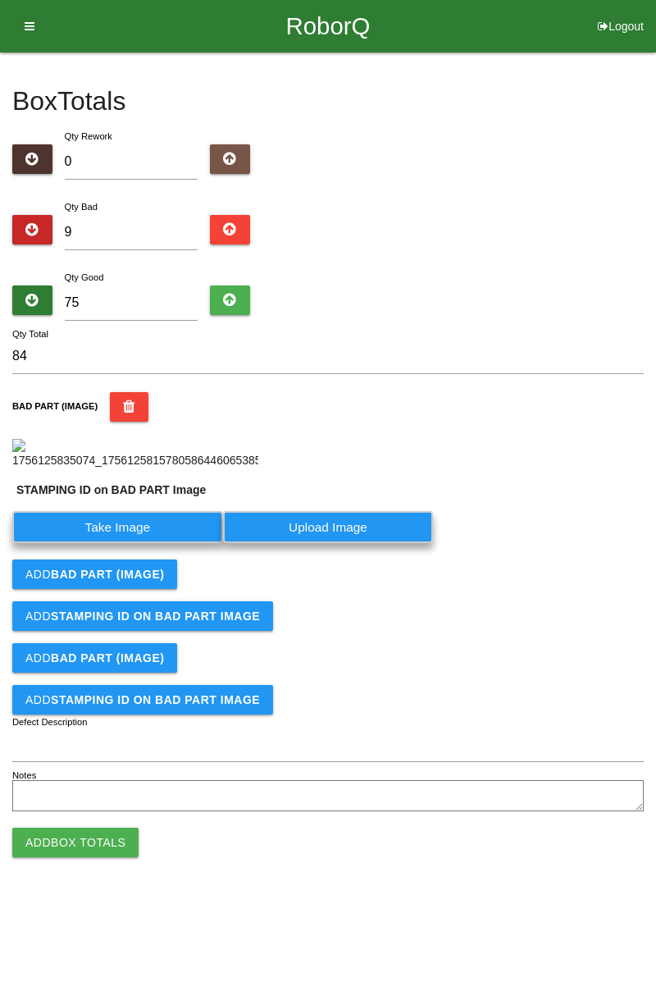
click at [148, 543] on label "Take Image" at bounding box center [117, 527] width 211 height 32
click at [0, 0] on PART "Take Image" at bounding box center [0, 0] width 0 height 0
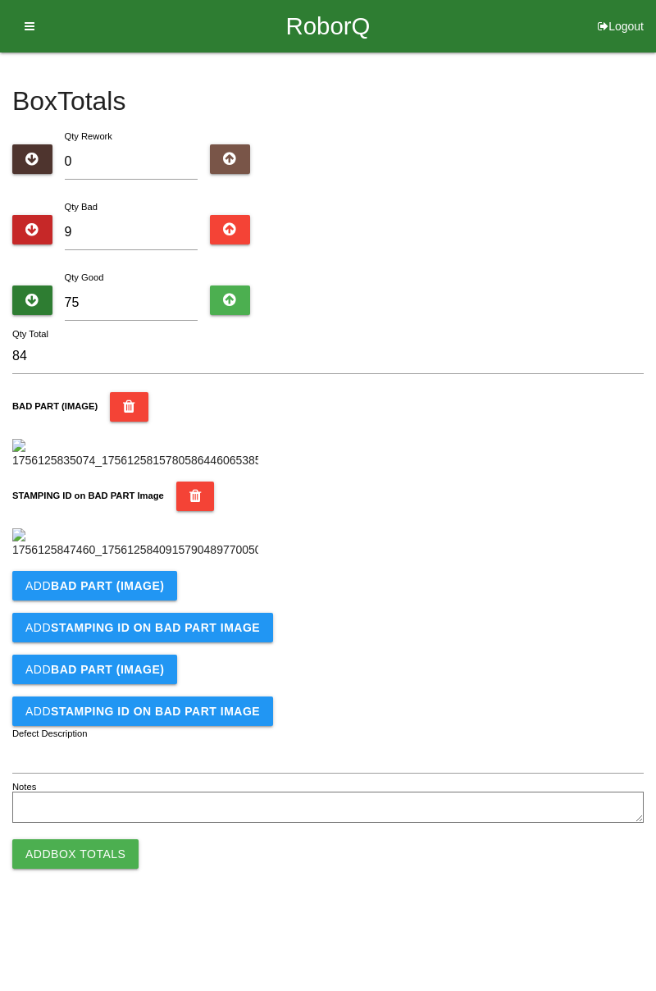
scroll to position [361, 0]
click at [142, 600] on button "Add BAD PART (IMAGE)" at bounding box center [94, 586] width 165 height 30
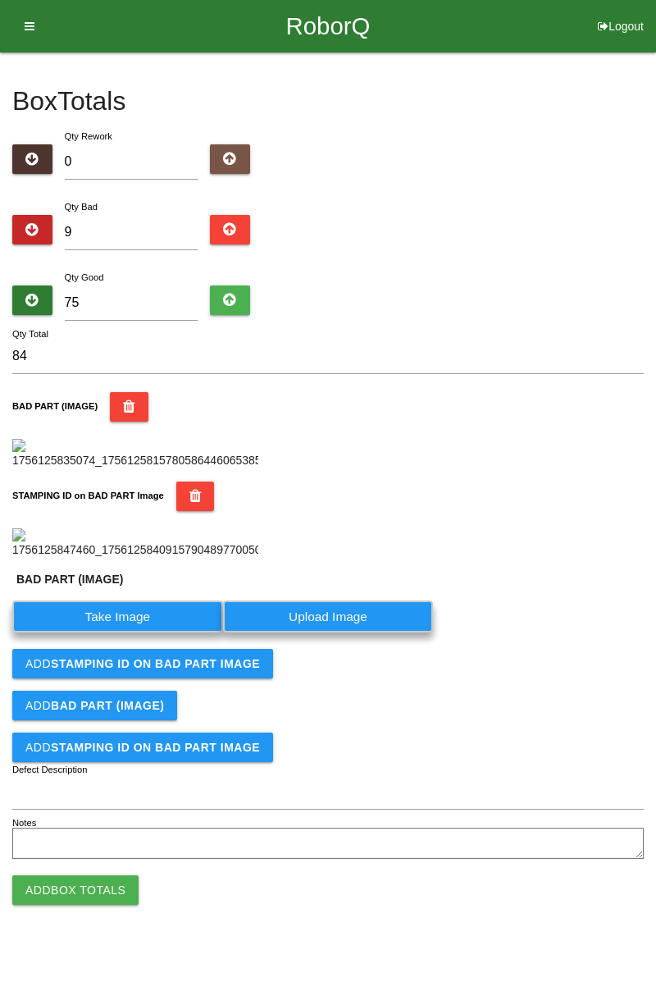
click at [138, 632] on label "Take Image" at bounding box center [117, 616] width 211 height 32
click at [0, 0] on \(IMAGE\) "Take Image" at bounding box center [0, 0] width 0 height 0
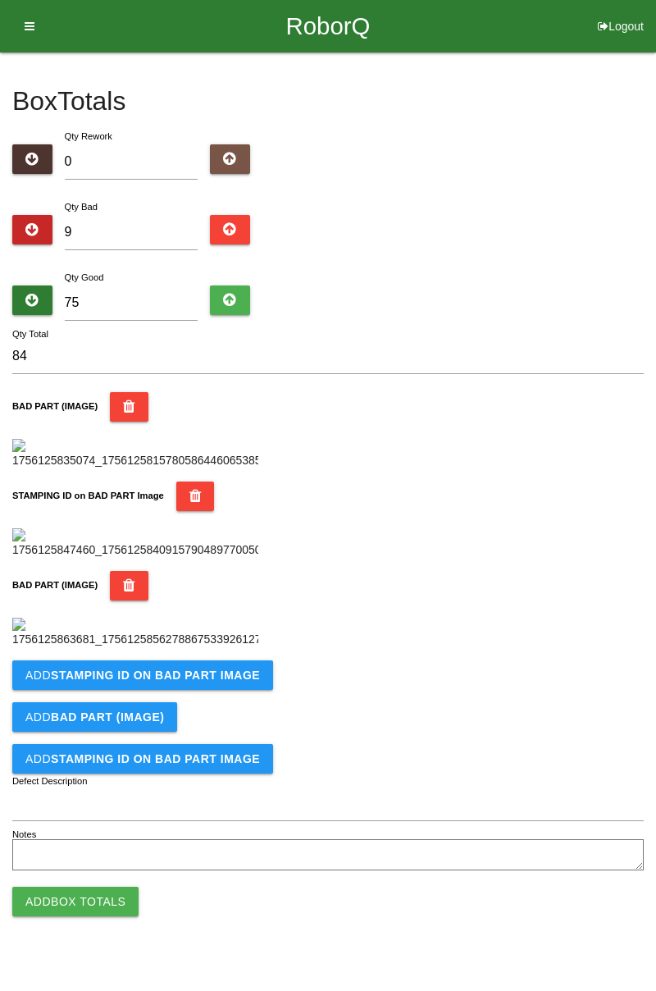
scroll to position [630, 0]
click at [200, 682] on b "STAMPING ID on BAD PART Image" at bounding box center [155, 674] width 209 height 13
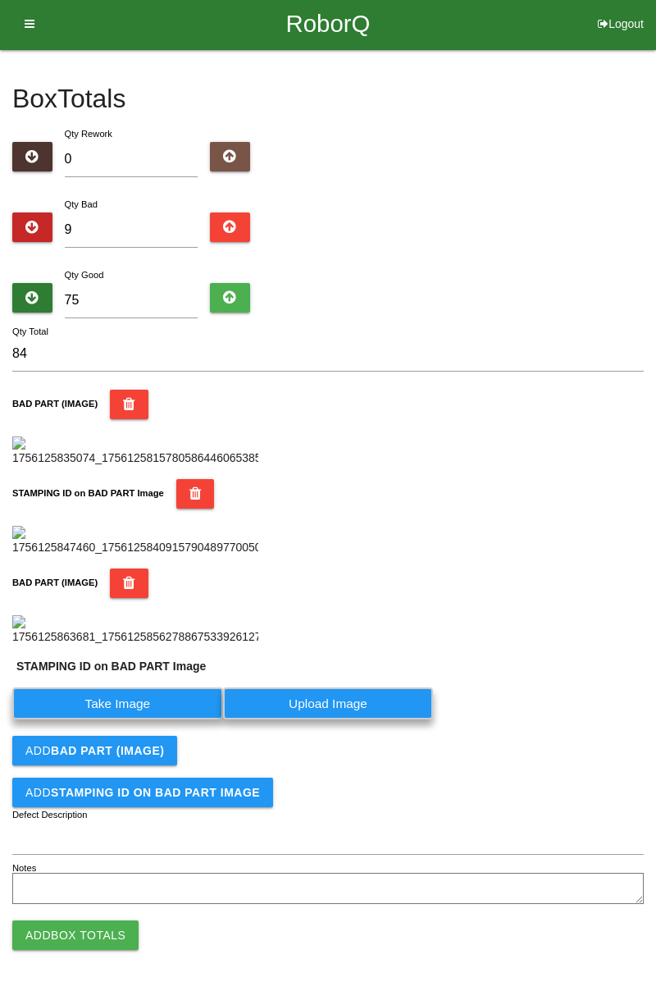
click at [148, 719] on label "Take Image" at bounding box center [117, 703] width 211 height 32
click at [0, 0] on PART "Take Image" at bounding box center [0, 0] width 0 height 0
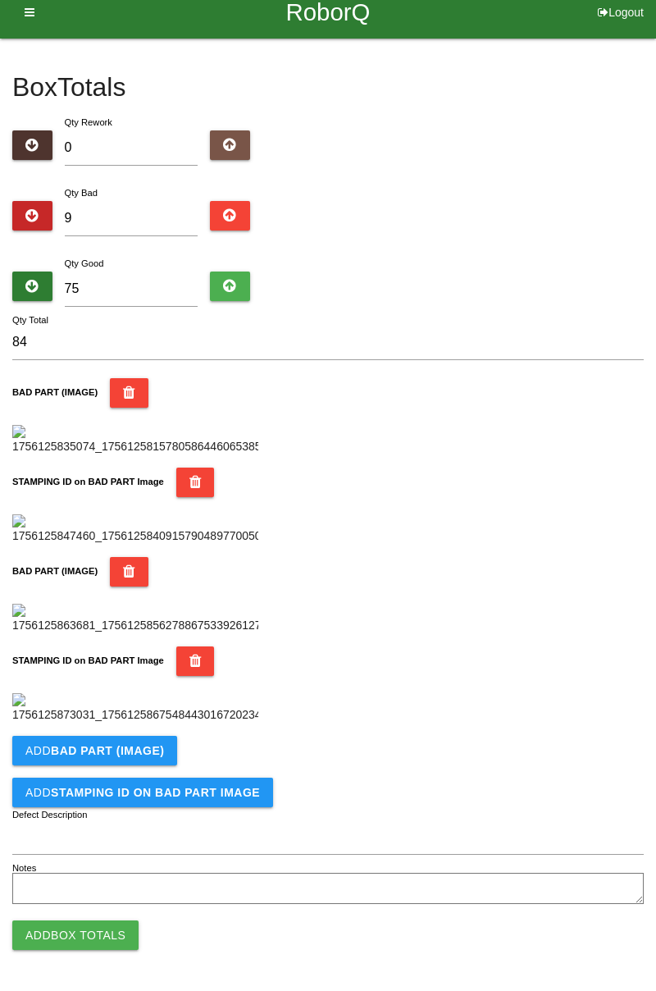
scroll to position [899, 0]
click at [141, 755] on b "BAD PART (IMAGE)" at bounding box center [107, 750] width 113 height 13
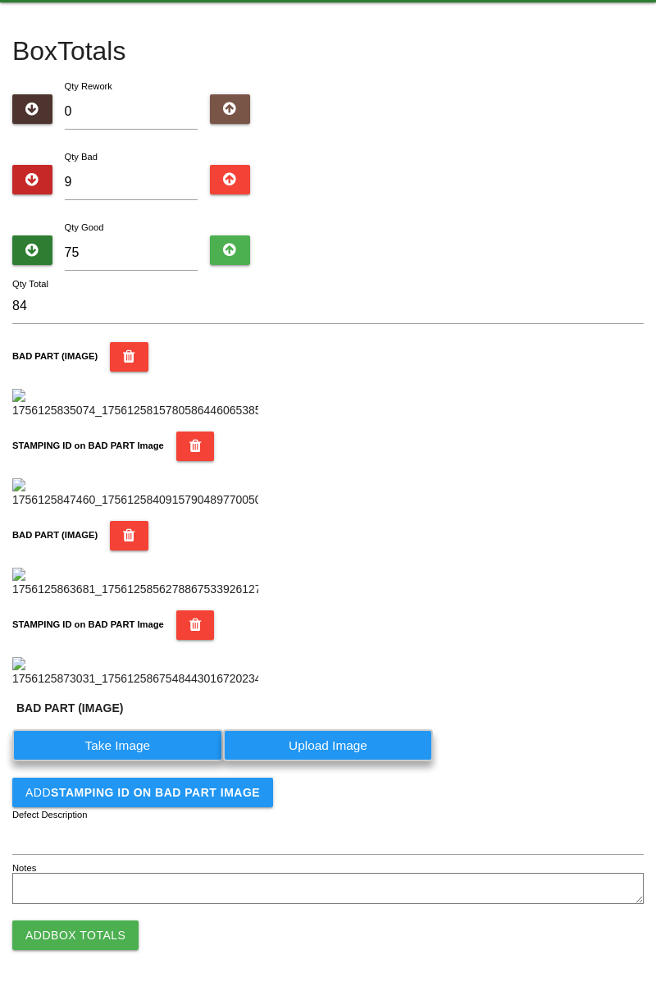
click at [136, 761] on label "Take Image" at bounding box center [117, 745] width 211 height 32
click at [0, 0] on \(IMAGE\) "Take Image" at bounding box center [0, 0] width 0 height 0
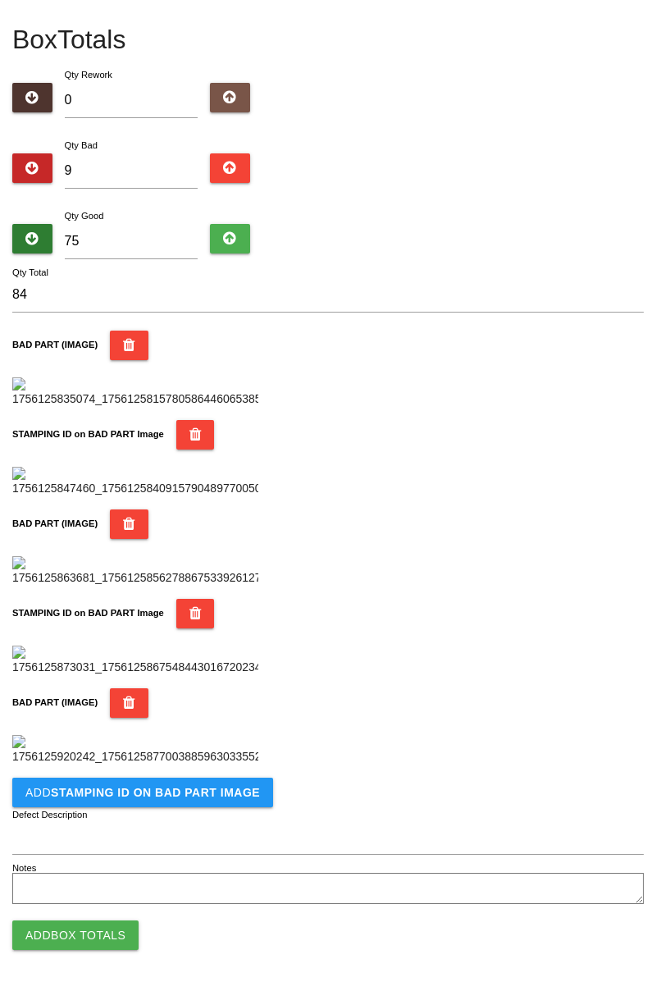
scroll to position [1168, 0]
click at [223, 794] on b "STAMPING ID on BAD PART Image" at bounding box center [155, 792] width 209 height 13
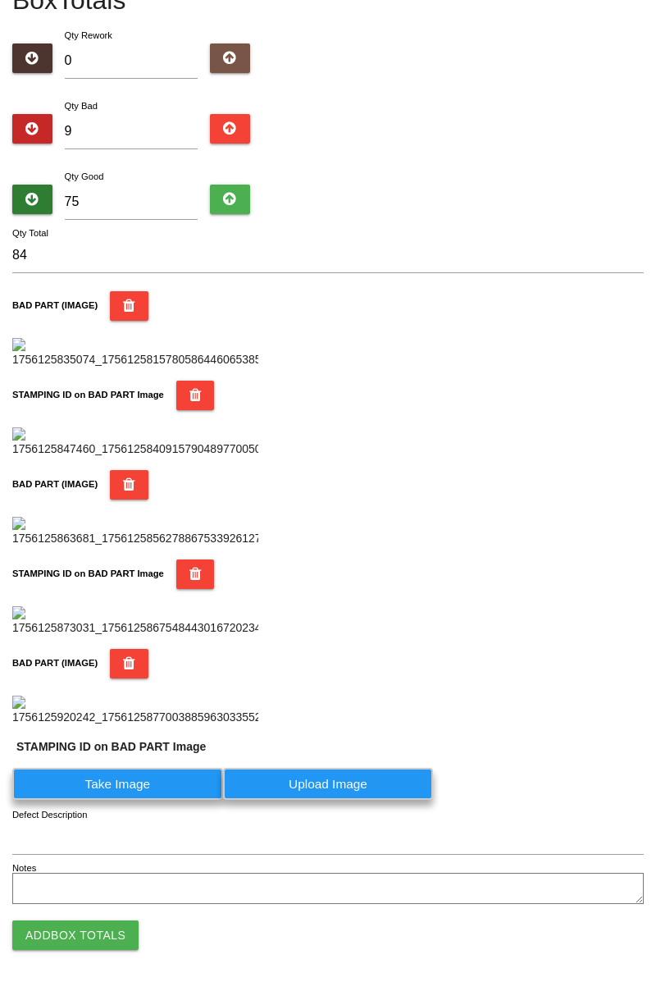
click at [141, 800] on label "Take Image" at bounding box center [117, 784] width 211 height 32
click at [0, 0] on PART "Take Image" at bounding box center [0, 0] width 0 height 0
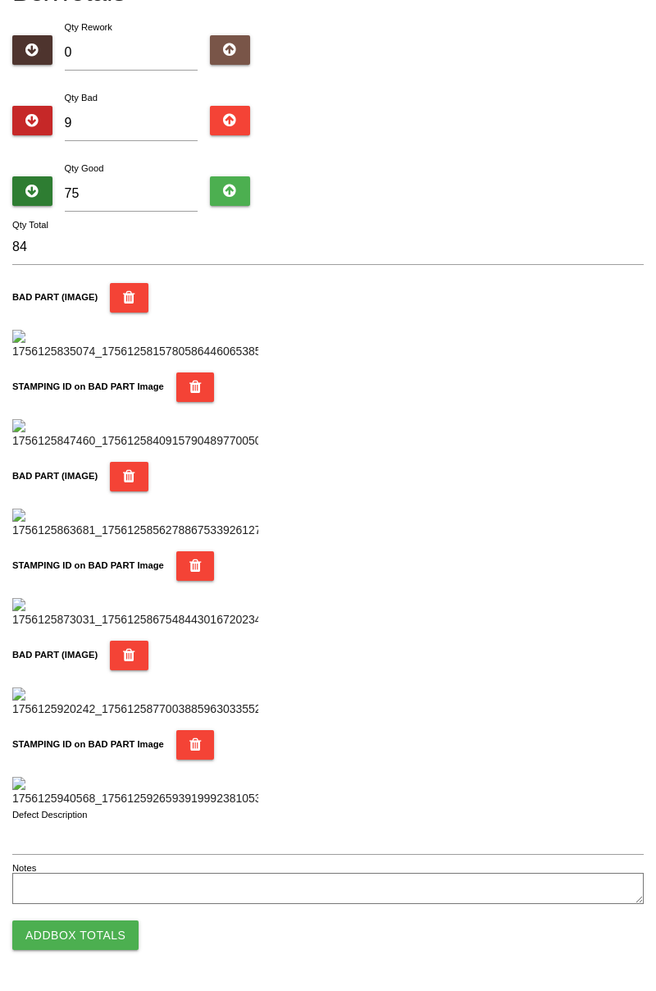
scroll to position [1437, 0]
click at [110, 922] on button "Add Box Totals" at bounding box center [75, 935] width 126 height 30
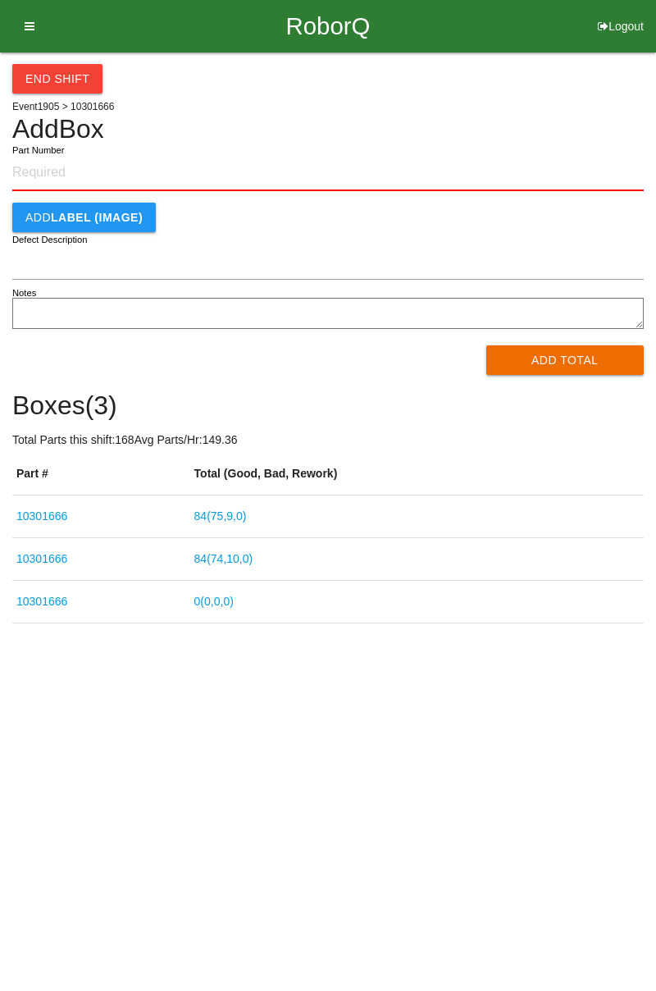
click at [234, 607] on link "0 ( 0 , 0 , 0 )" at bounding box center [213, 601] width 39 height 13
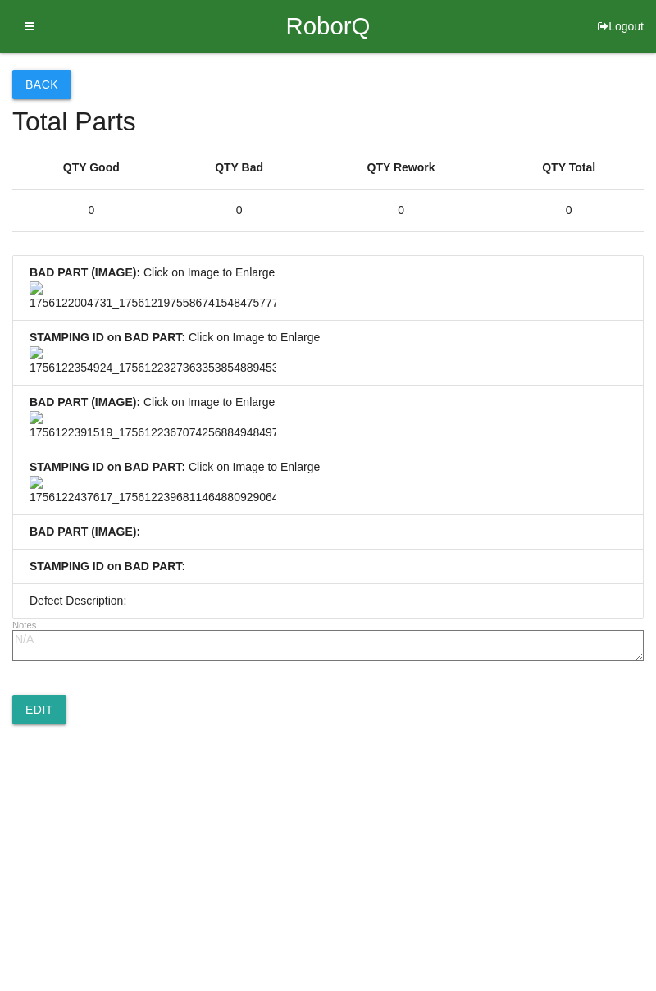
scroll to position [716, 0]
click at [36, 724] on link "Edit" at bounding box center [39, 710] width 54 height 30
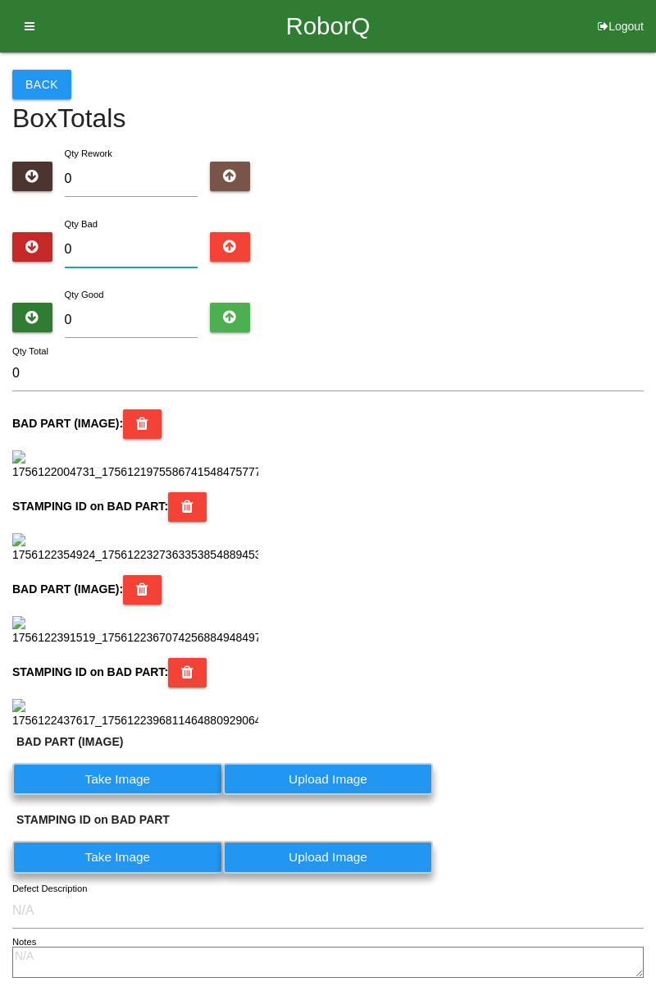
click at [151, 244] on input "0" at bounding box center [132, 249] width 134 height 35
type input "2"
click at [162, 315] on input "0" at bounding box center [132, 320] width 134 height 35
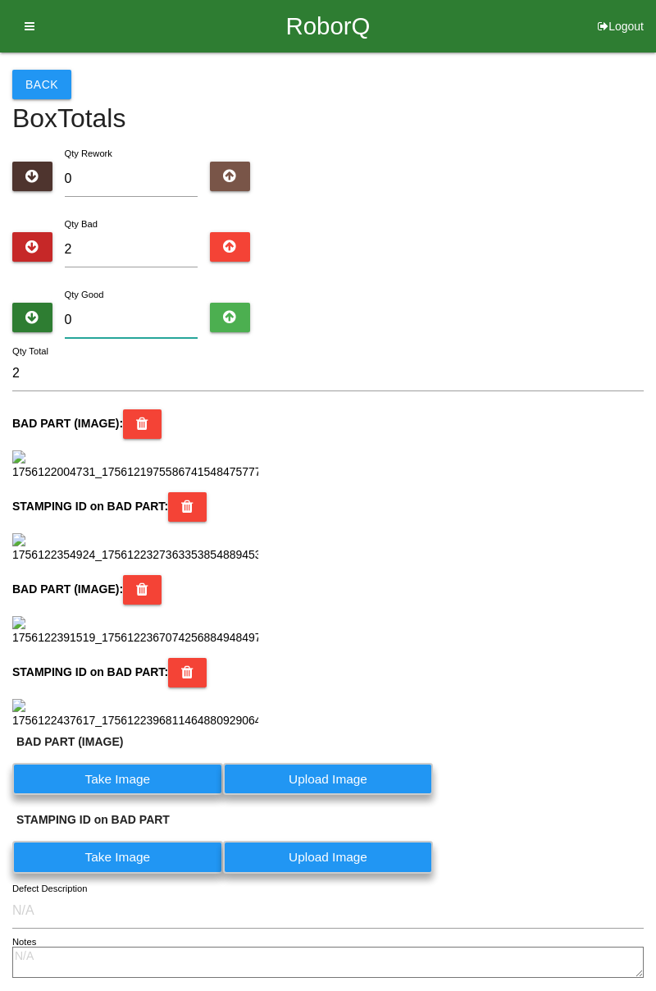
type input "8"
type input "10"
type input "82"
type input "84"
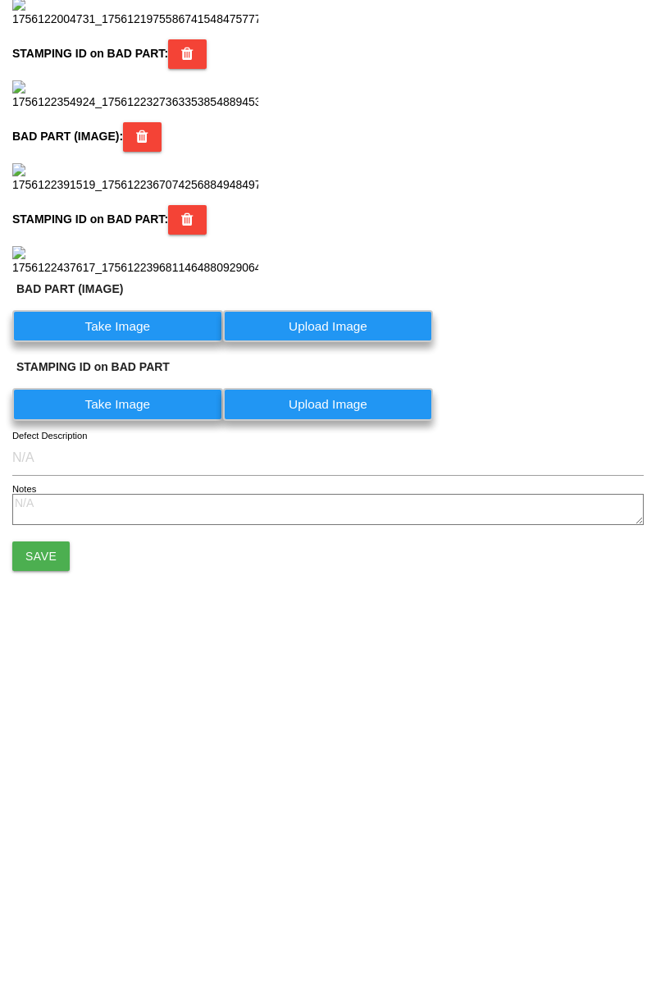
scroll to position [999, 0]
type input "82"
click at [62, 900] on button "Save" at bounding box center [40, 894] width 57 height 30
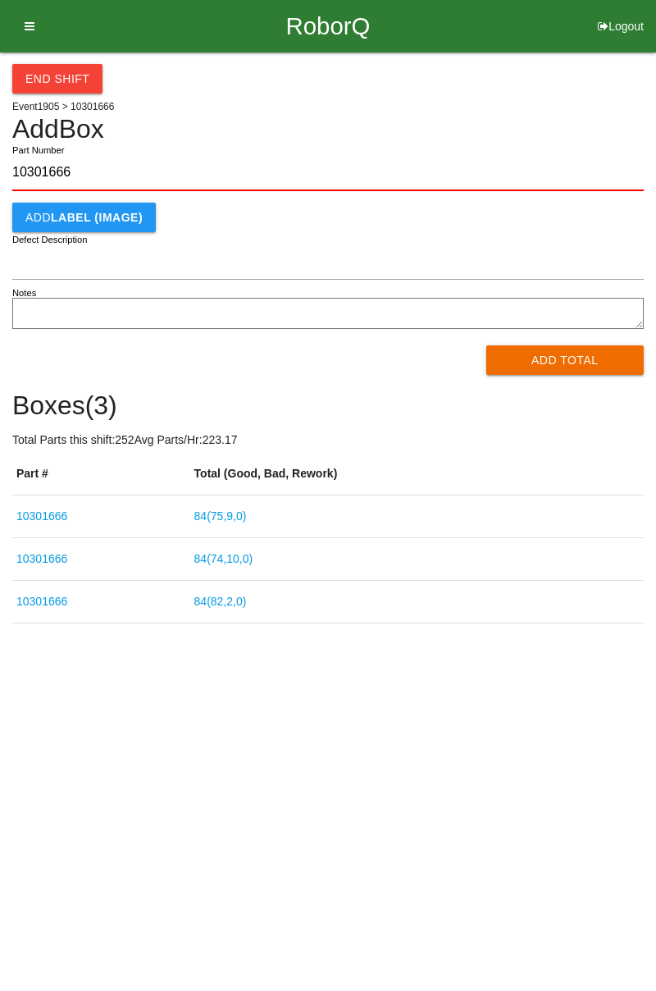
type input "10301666"
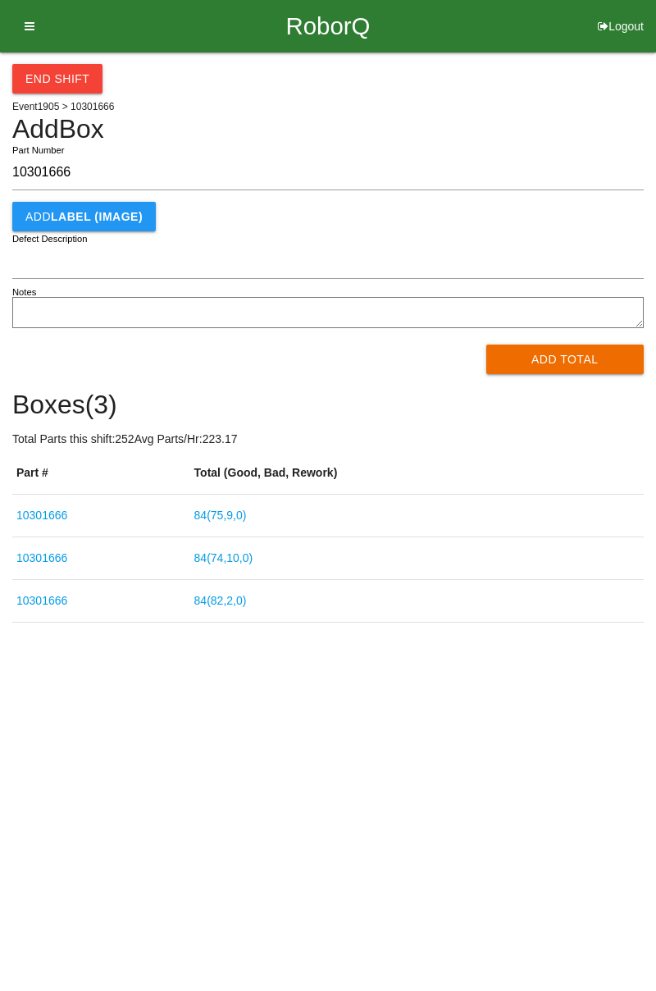
click at [576, 347] on button "Add Total" at bounding box center [565, 359] width 158 height 30
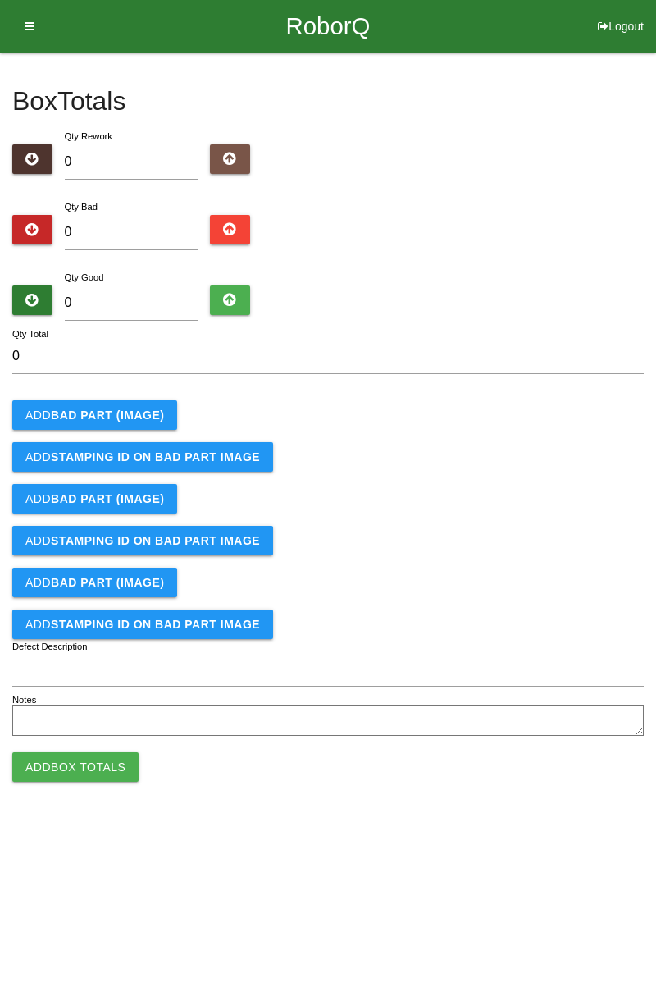
click at [127, 421] on button "Add BAD PART (IMAGE)" at bounding box center [94, 415] width 165 height 30
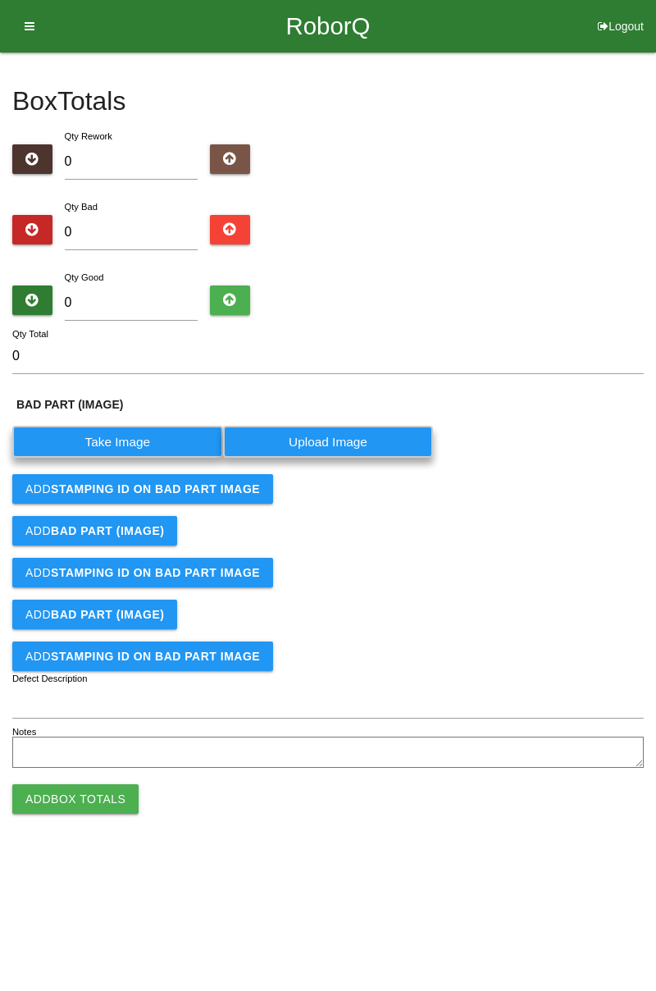
click at [148, 440] on label "Take Image" at bounding box center [117, 442] width 211 height 32
click at [0, 0] on \(IMAGE\) "Take Image" at bounding box center [0, 0] width 0 height 0
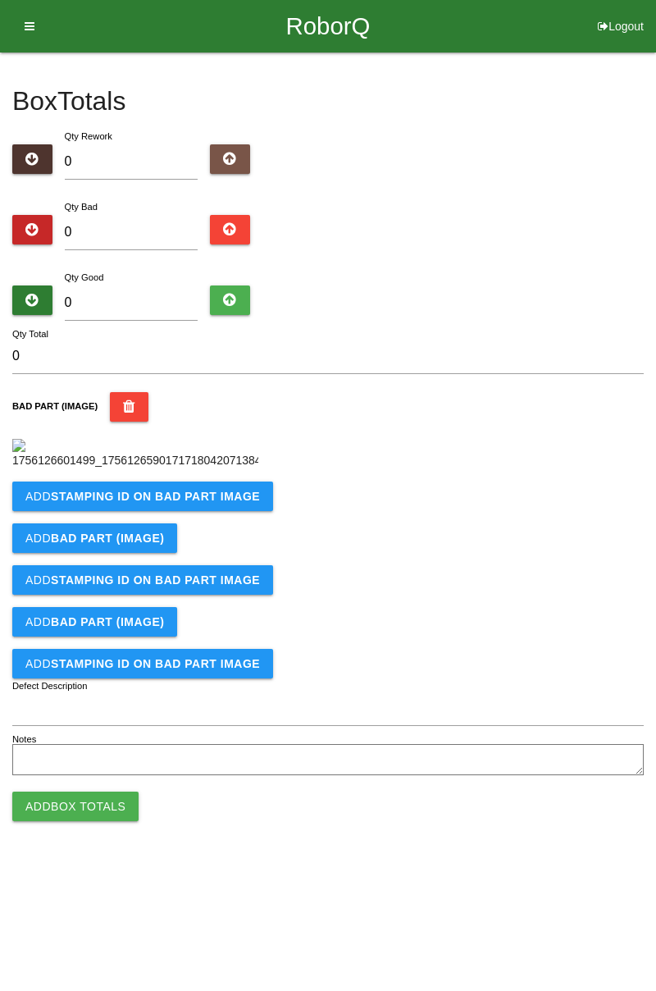
click at [199, 503] on b "STAMPING ID on BAD PART Image" at bounding box center [155, 496] width 209 height 13
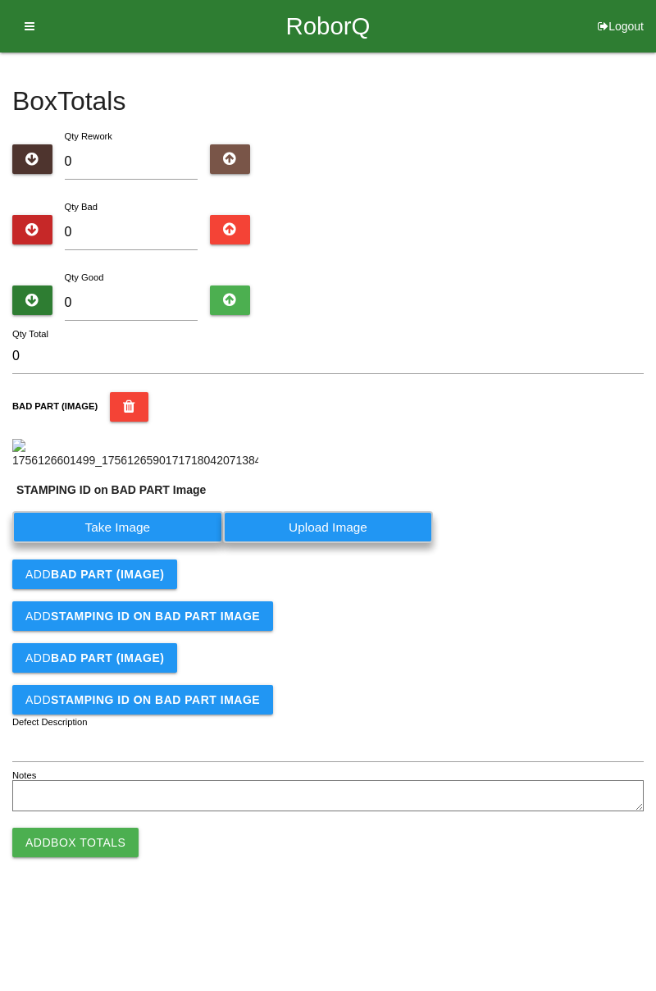
click at [133, 543] on label "Take Image" at bounding box center [117, 527] width 211 height 32
click at [0, 0] on PART "Take Image" at bounding box center [0, 0] width 0 height 0
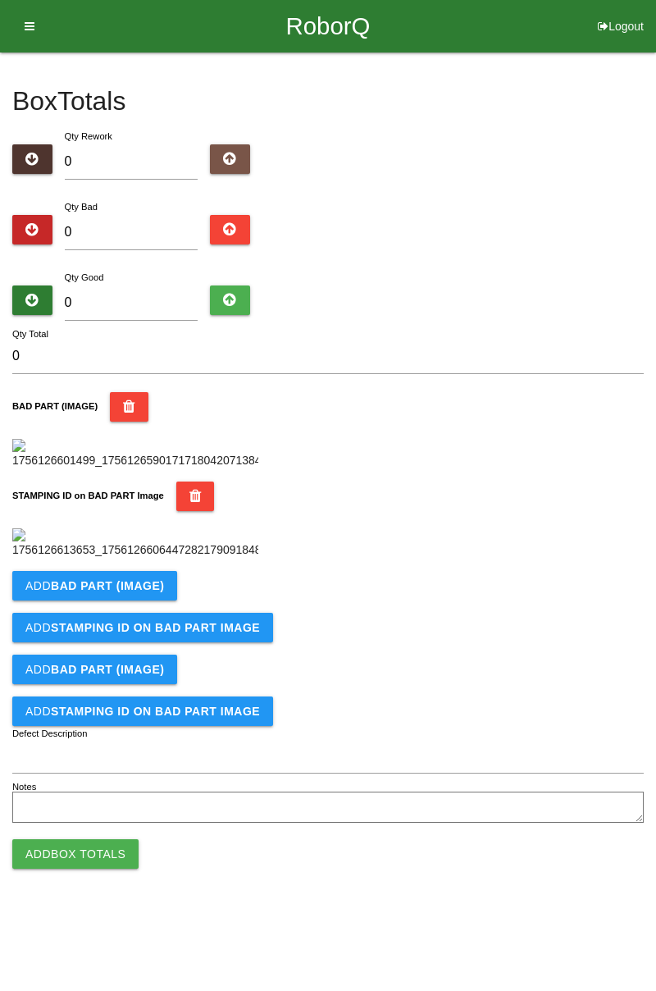
scroll to position [361, 0]
click at [141, 592] on b "BAD PART (IMAGE)" at bounding box center [107, 585] width 113 height 13
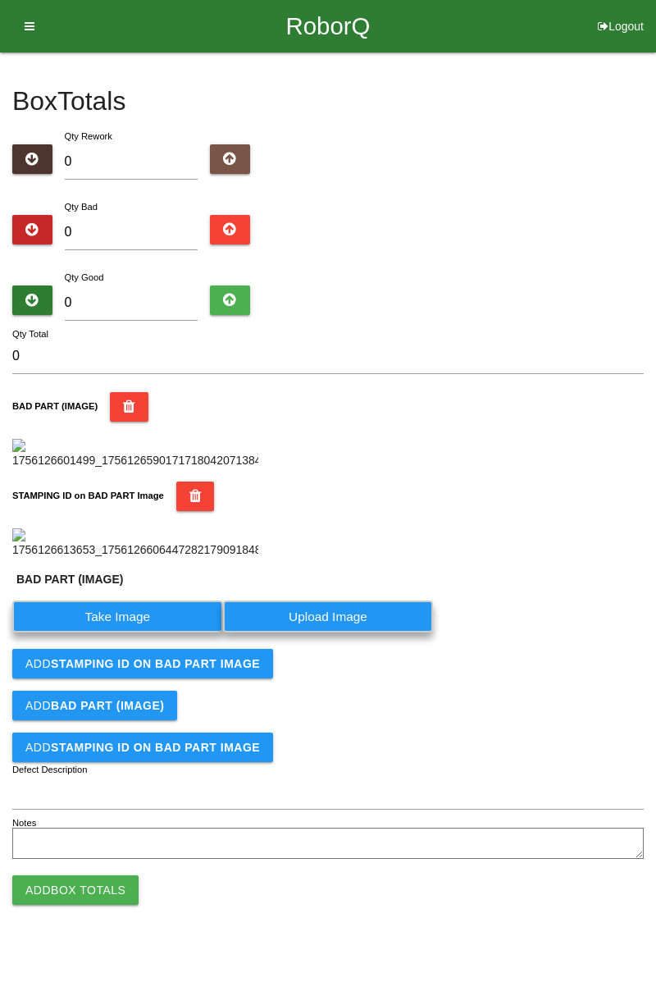
click at [166, 632] on label "Take Image" at bounding box center [117, 616] width 211 height 32
click at [0, 0] on \(IMAGE\) "Take Image" at bounding box center [0, 0] width 0 height 0
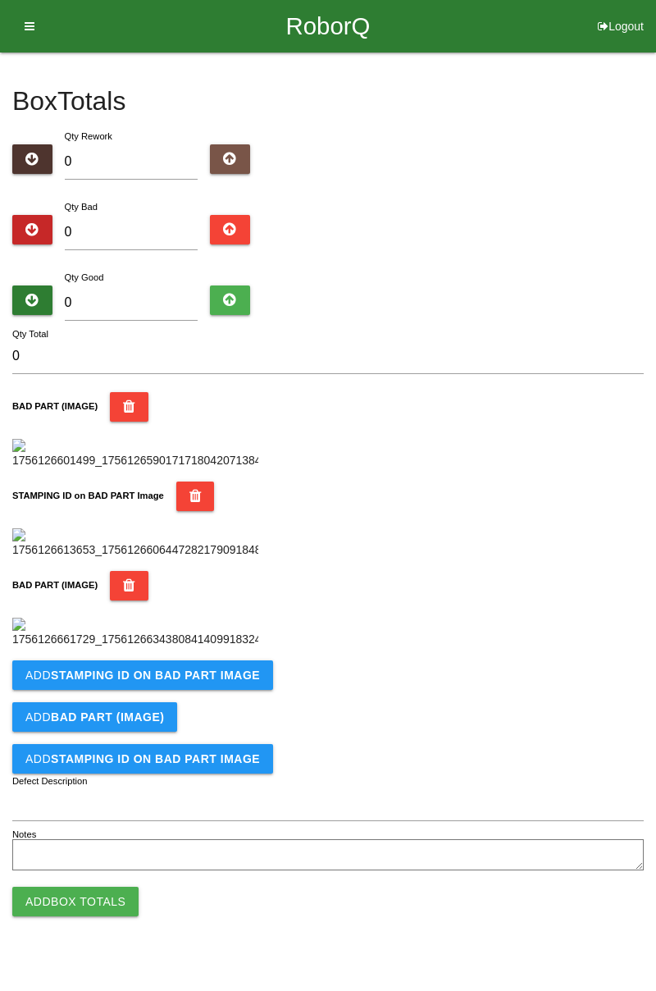
scroll to position [630, 0]
click at [232, 682] on b "STAMPING ID on BAD PART Image" at bounding box center [155, 674] width 209 height 13
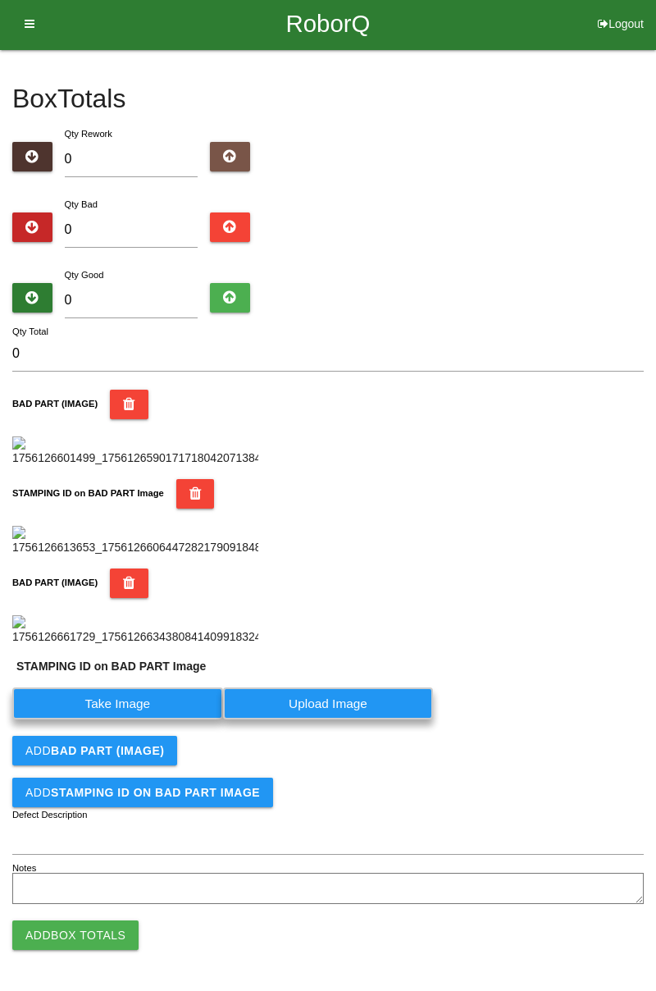
click at [191, 719] on label "Take Image" at bounding box center [117, 703] width 211 height 32
click at [0, 0] on PART "Take Image" at bounding box center [0, 0] width 0 height 0
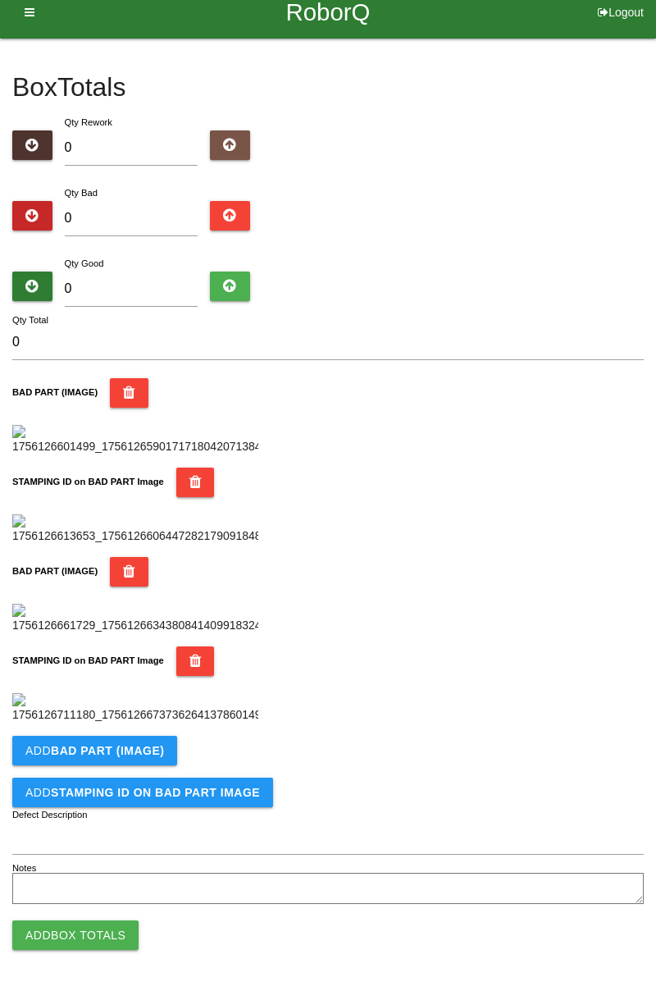
scroll to position [899, 0]
click at [166, 739] on button "Add BAD PART (IMAGE)" at bounding box center [94, 751] width 165 height 30
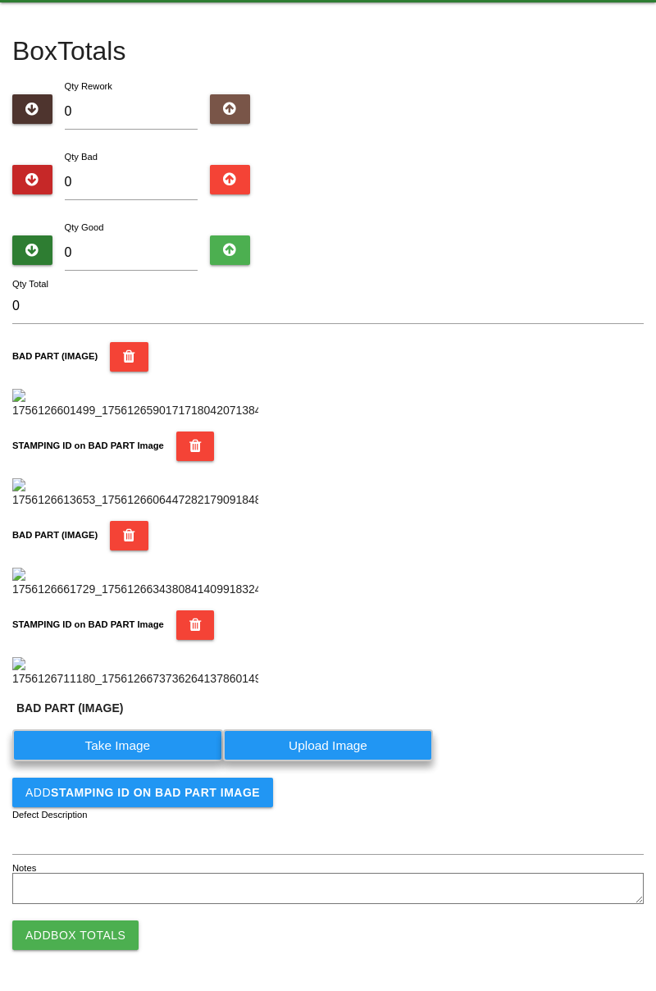
click at [153, 761] on label "Take Image" at bounding box center [117, 745] width 211 height 32
click at [0, 0] on \(IMAGE\) "Take Image" at bounding box center [0, 0] width 0 height 0
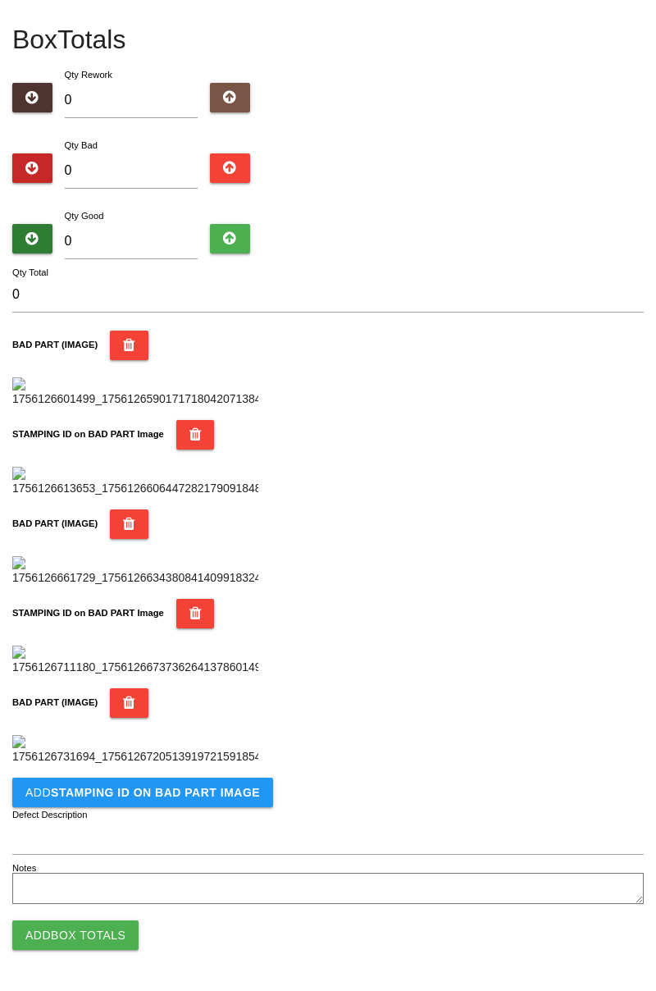
scroll to position [1168, 0]
click at [166, 792] on b "STAMPING ID on BAD PART Image" at bounding box center [155, 792] width 209 height 13
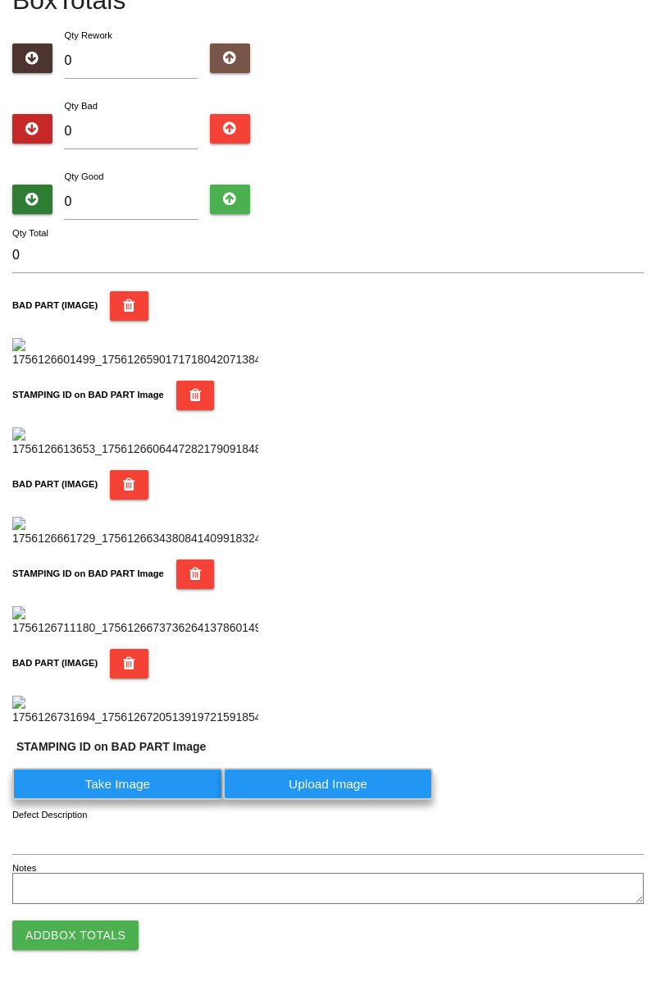
click at [135, 800] on label "Take Image" at bounding box center [117, 784] width 211 height 32
click at [0, 0] on PART "Take Image" at bounding box center [0, 0] width 0 height 0
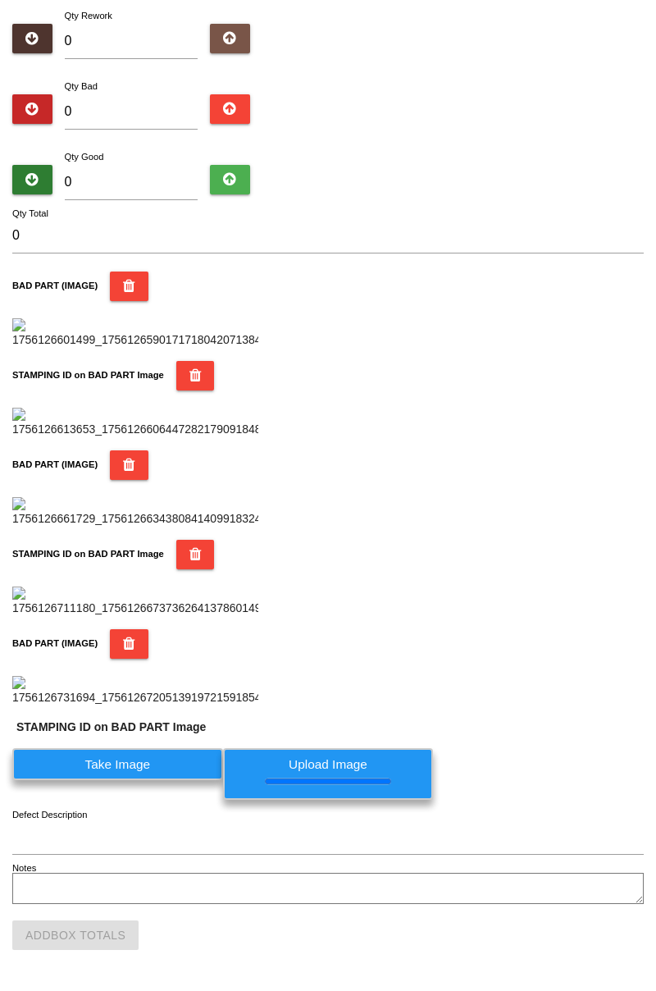
scroll to position [0, 0]
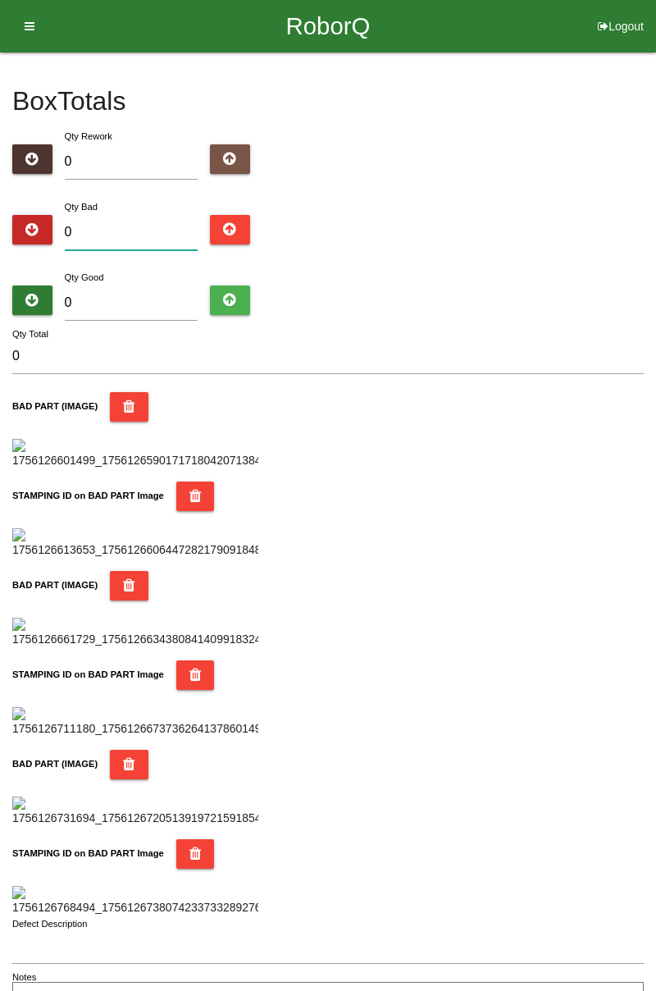
click at [132, 231] on input "0" at bounding box center [132, 232] width 134 height 35
type input "5"
type input "0"
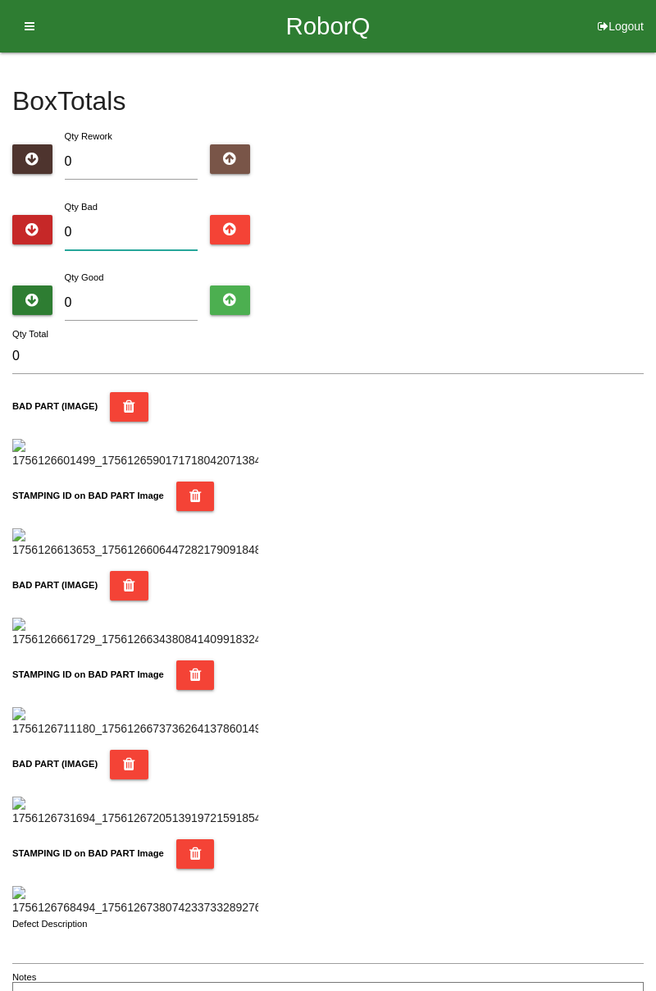
type input "7"
click at [115, 308] on input "0" at bounding box center [132, 302] width 134 height 35
type input "7"
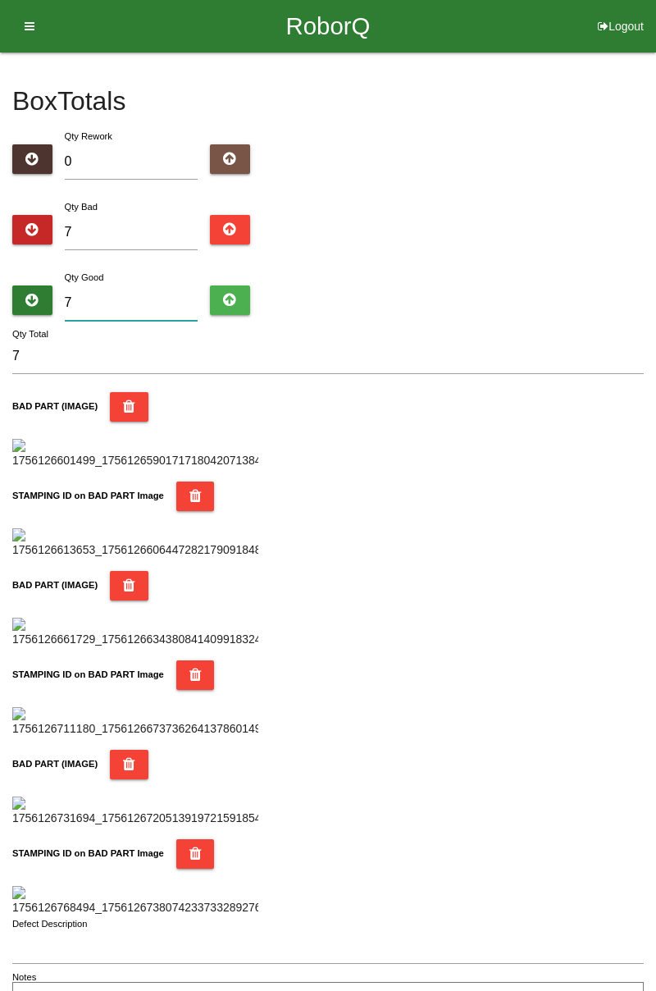
type input "14"
type input "77"
type input "84"
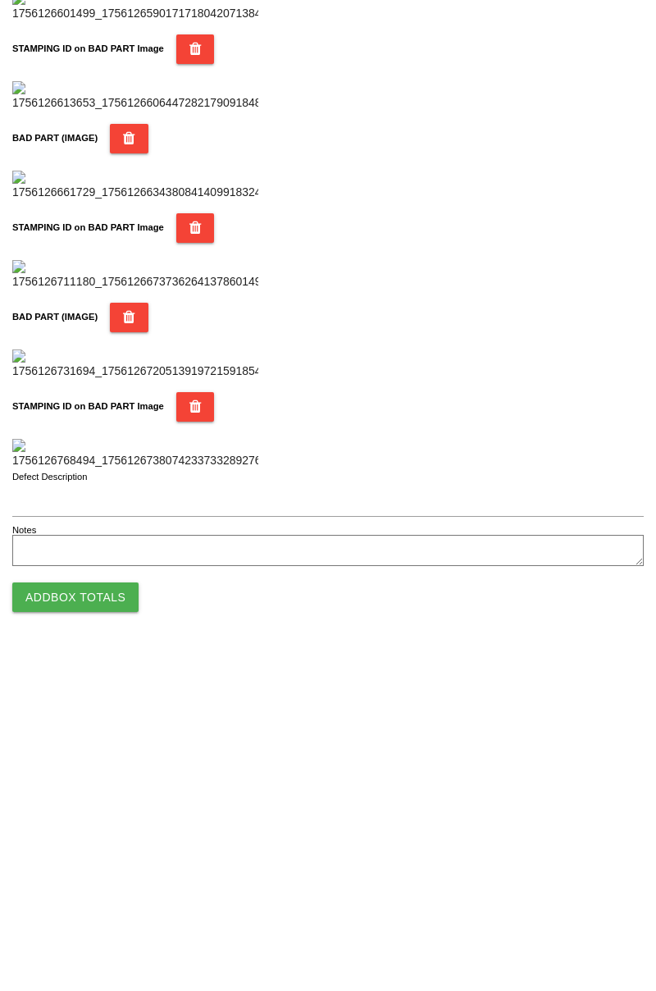
scroll to position [1437, 0]
type input "77"
click at [67, 943] on button "Add Box Totals" at bounding box center [75, 935] width 126 height 30
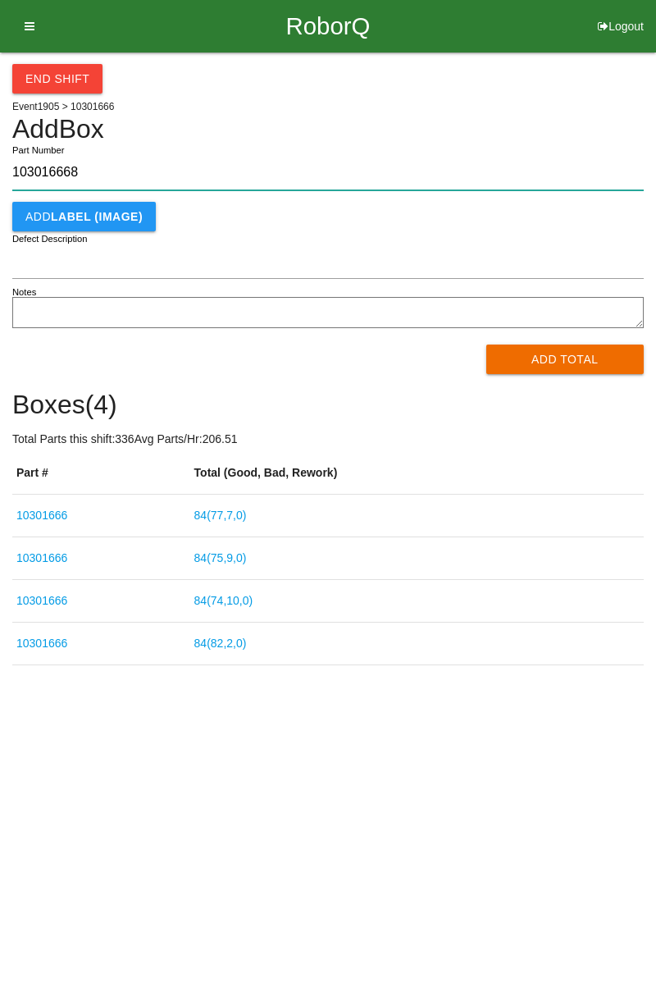
type input "103016668"
click at [579, 356] on button "Add Total" at bounding box center [565, 359] width 158 height 30
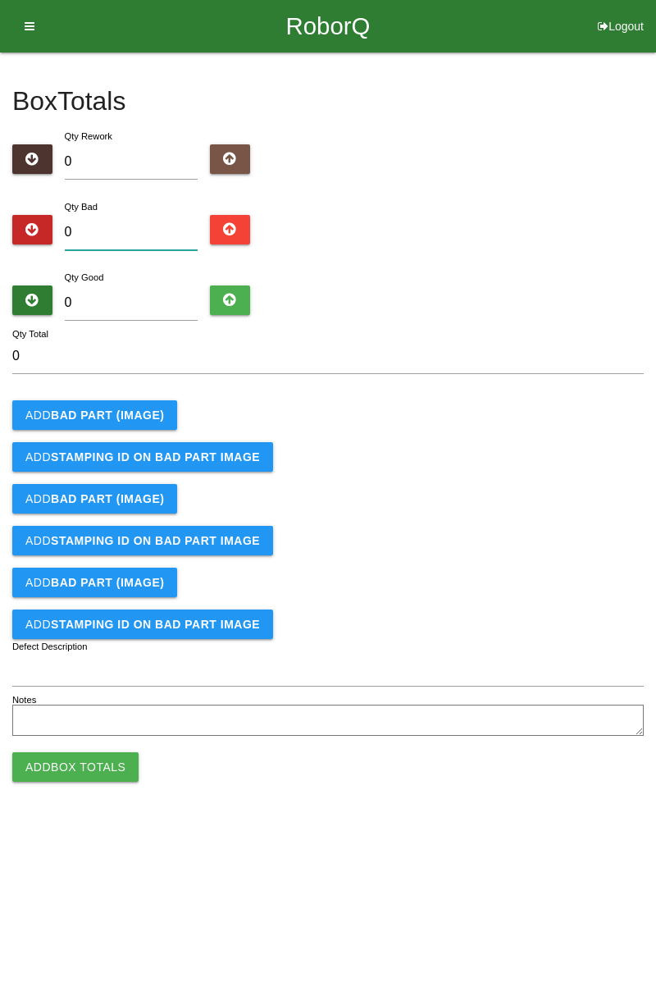
click at [169, 215] on input "0" at bounding box center [132, 232] width 134 height 35
type input "8"
click at [151, 296] on input "0" at bounding box center [132, 302] width 134 height 35
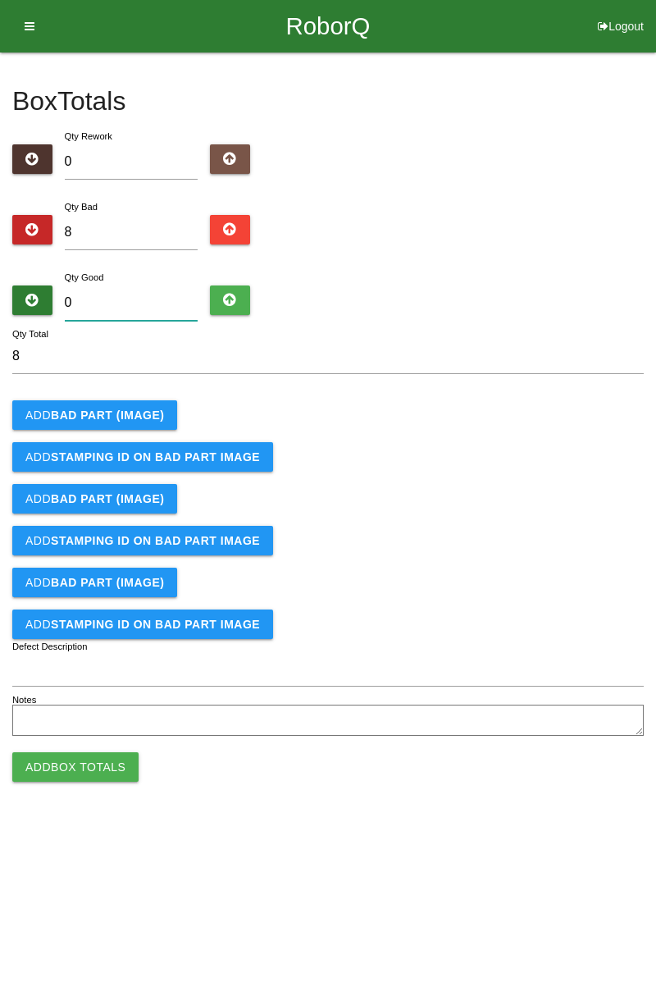
type input "7"
type input "15"
type input "74"
type input "82"
type input "7"
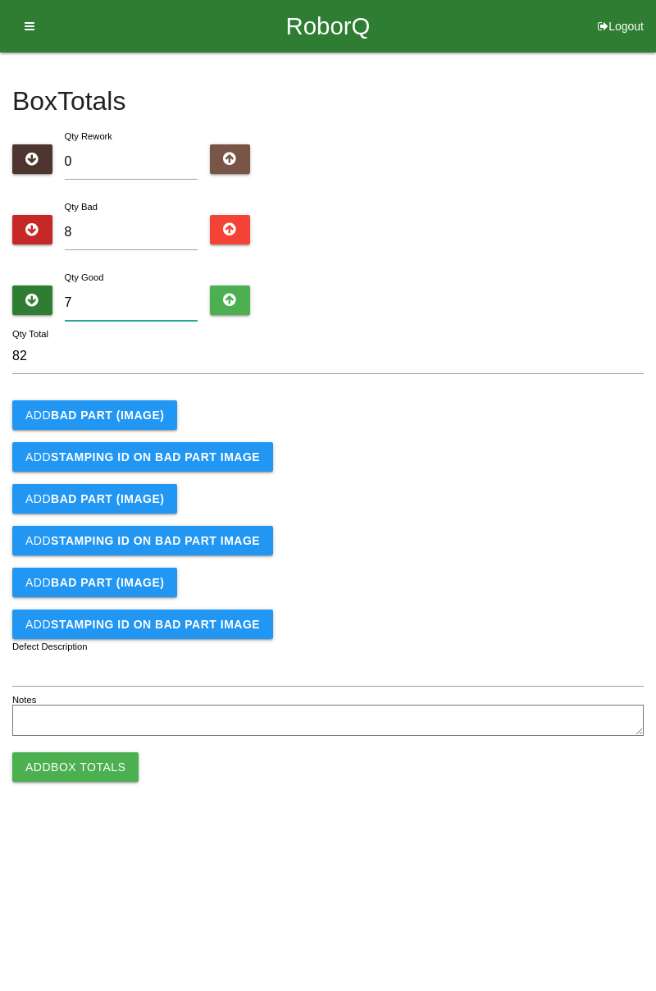
type input "15"
type input "76"
type input "84"
type input "76"
click at [149, 418] on b "BAD PART (IMAGE)" at bounding box center [107, 414] width 113 height 13
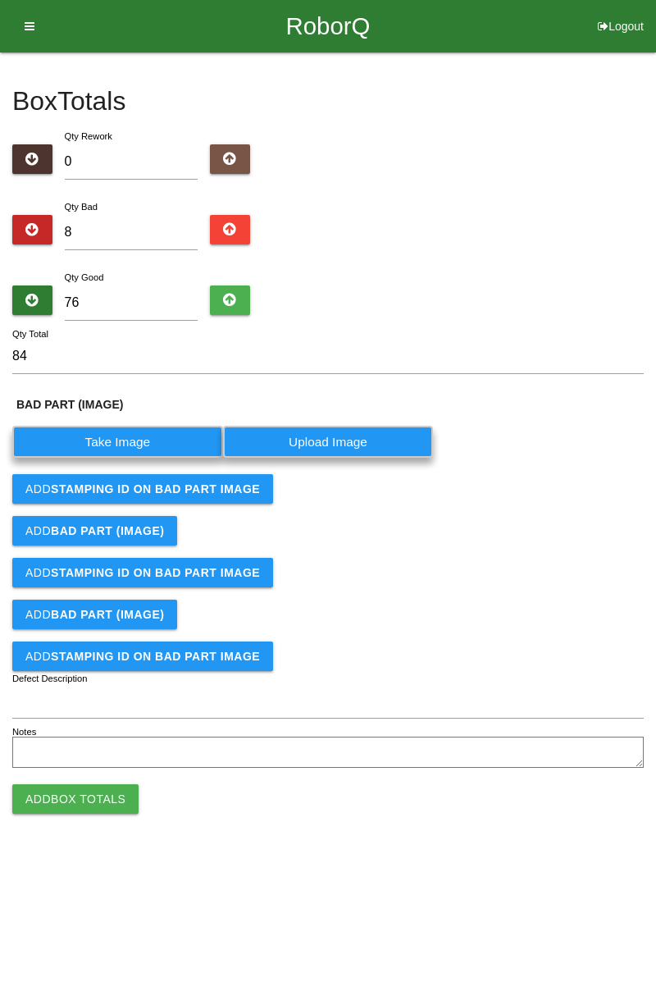
click at [131, 440] on label "Take Image" at bounding box center [117, 442] width 211 height 32
click at [0, 0] on \(IMAGE\) "Take Image" at bounding box center [0, 0] width 0 height 0
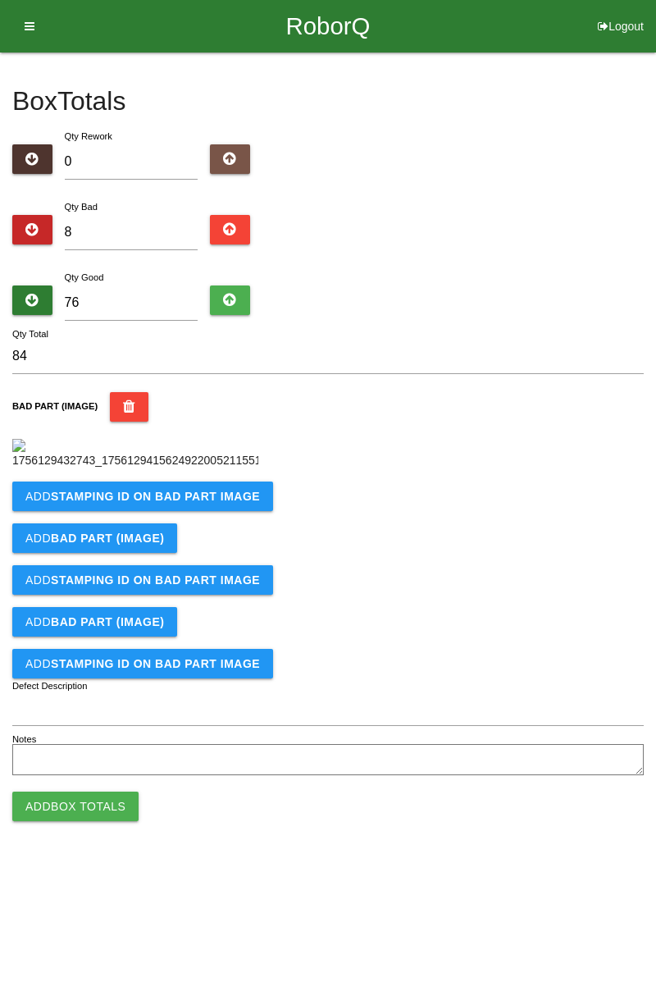
click at [228, 503] on b "STAMPING ID on BAD PART Image" at bounding box center [155, 496] width 209 height 13
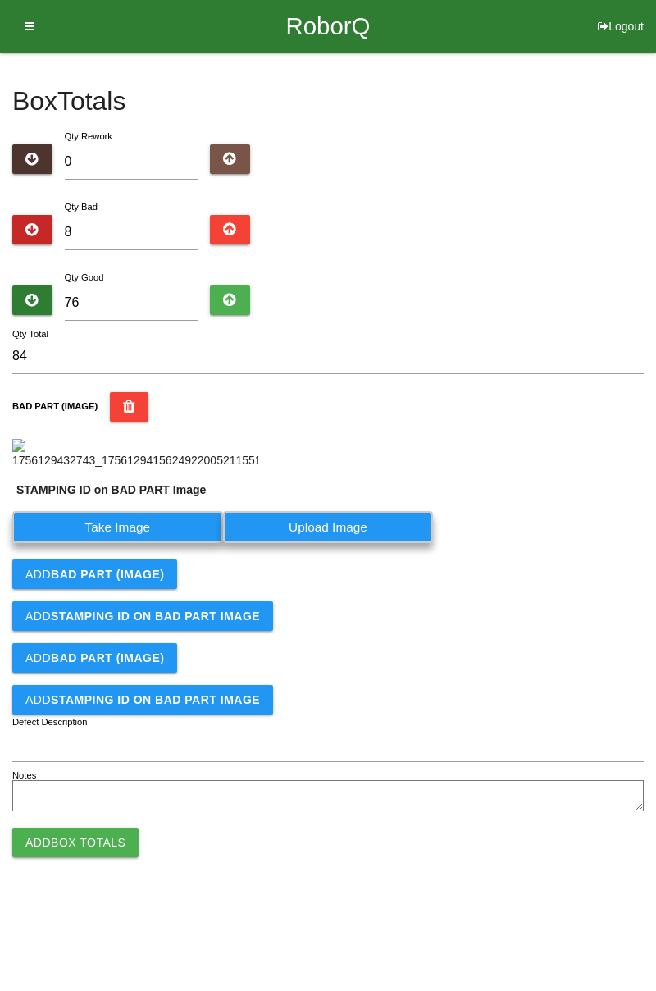
click at [154, 543] on label "Take Image" at bounding box center [117, 527] width 211 height 32
click at [0, 0] on PART "Take Image" at bounding box center [0, 0] width 0 height 0
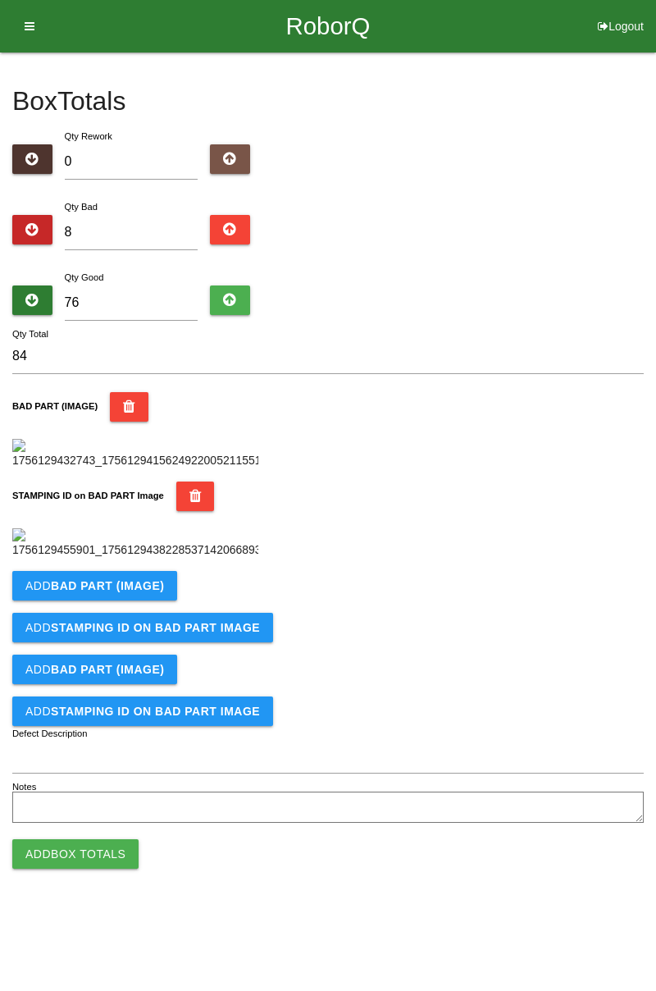
scroll to position [361, 0]
click at [183, 600] on div "Add BAD PART (IMAGE)" at bounding box center [327, 586] width 631 height 30
click at [133, 592] on b "BAD PART (IMAGE)" at bounding box center [107, 585] width 113 height 13
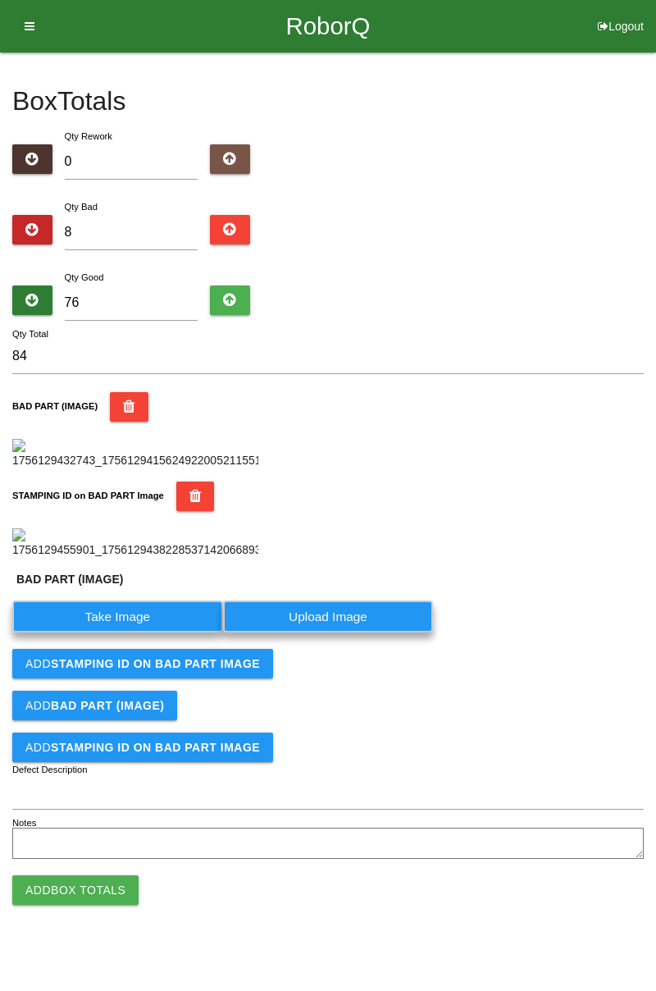
click at [115, 632] on label "Take Image" at bounding box center [117, 616] width 211 height 32
click at [0, 0] on \(IMAGE\) "Take Image" at bounding box center [0, 0] width 0 height 0
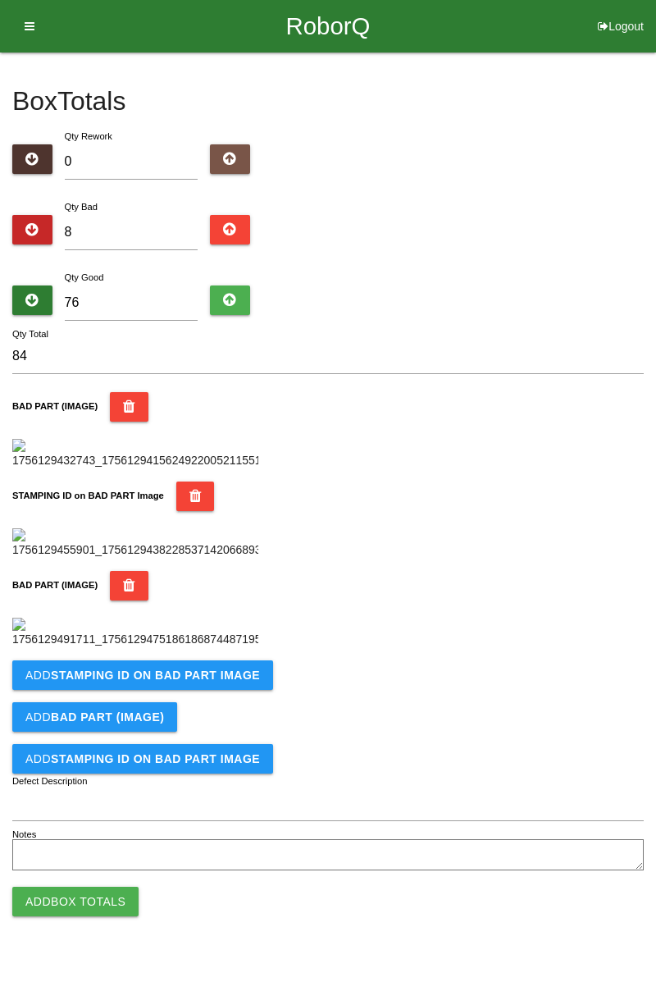
scroll to position [630, 0]
click at [194, 682] on b "STAMPING ID on BAD PART Image" at bounding box center [155, 674] width 209 height 13
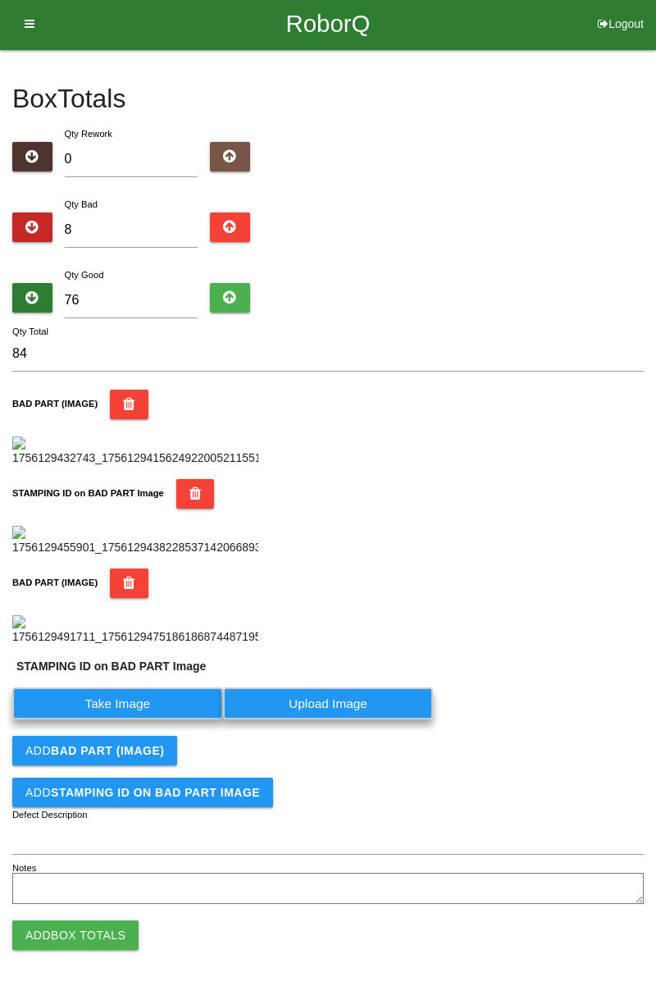
click at [153, 719] on label "Take Image" at bounding box center [117, 703] width 211 height 32
click at [0, 0] on PART "Take Image" at bounding box center [0, 0] width 0 height 0
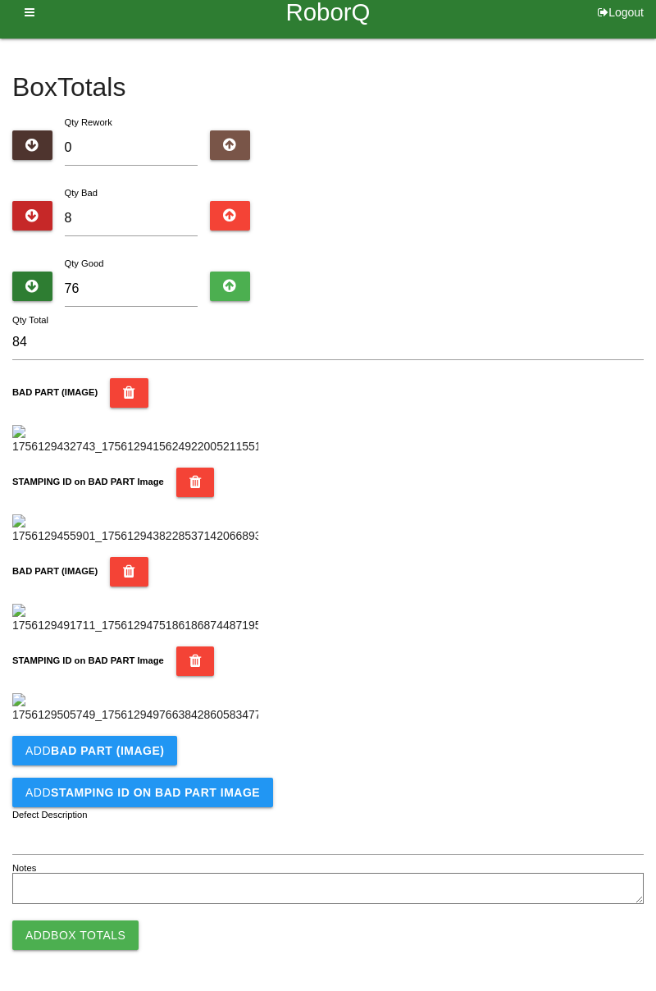
scroll to position [899, 0]
click at [144, 747] on b "BAD PART (IMAGE)" at bounding box center [107, 750] width 113 height 13
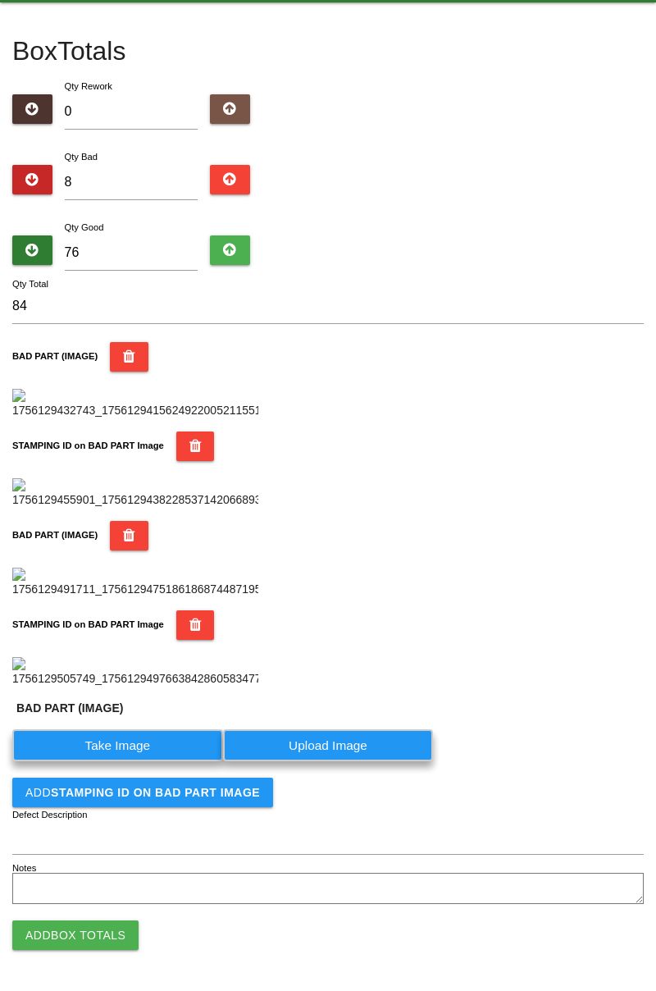
click at [139, 761] on label "Take Image" at bounding box center [117, 745] width 211 height 32
click at [0, 0] on \(IMAGE\) "Take Image" at bounding box center [0, 0] width 0 height 0
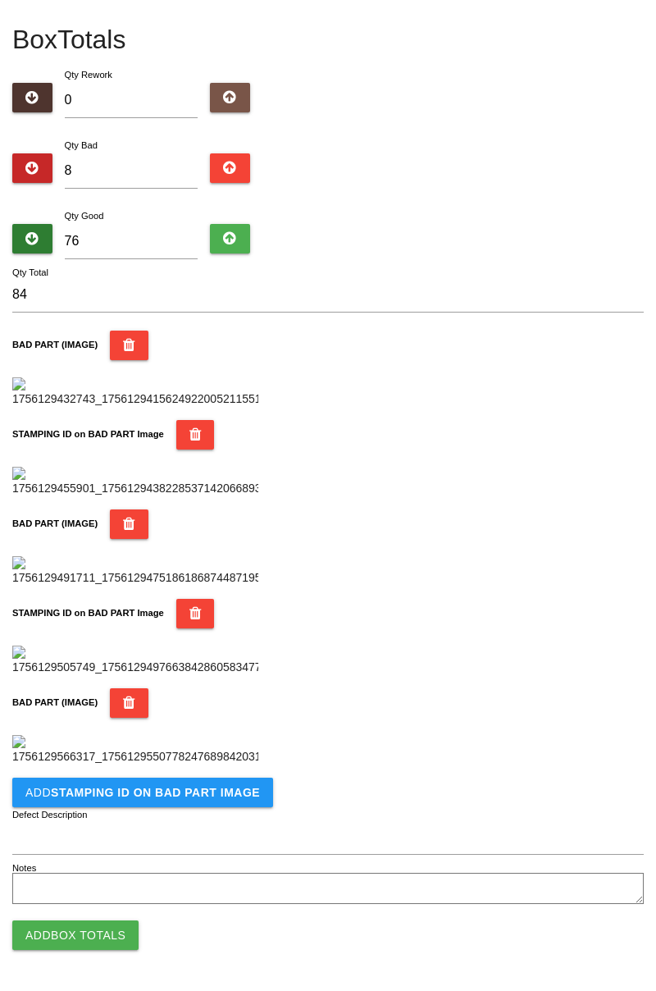
scroll to position [1168, 0]
click at [210, 799] on button "Add STAMPING ID on BAD PART Image" at bounding box center [142, 792] width 261 height 30
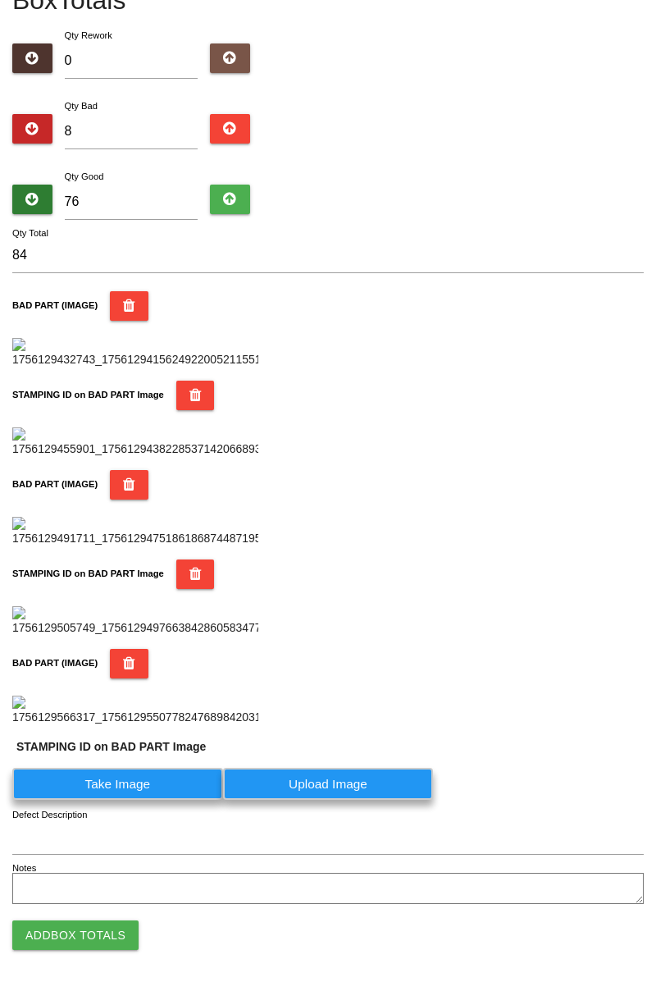
click at [163, 800] on label "Take Image" at bounding box center [117, 784] width 211 height 32
click at [0, 0] on PART "Take Image" at bounding box center [0, 0] width 0 height 0
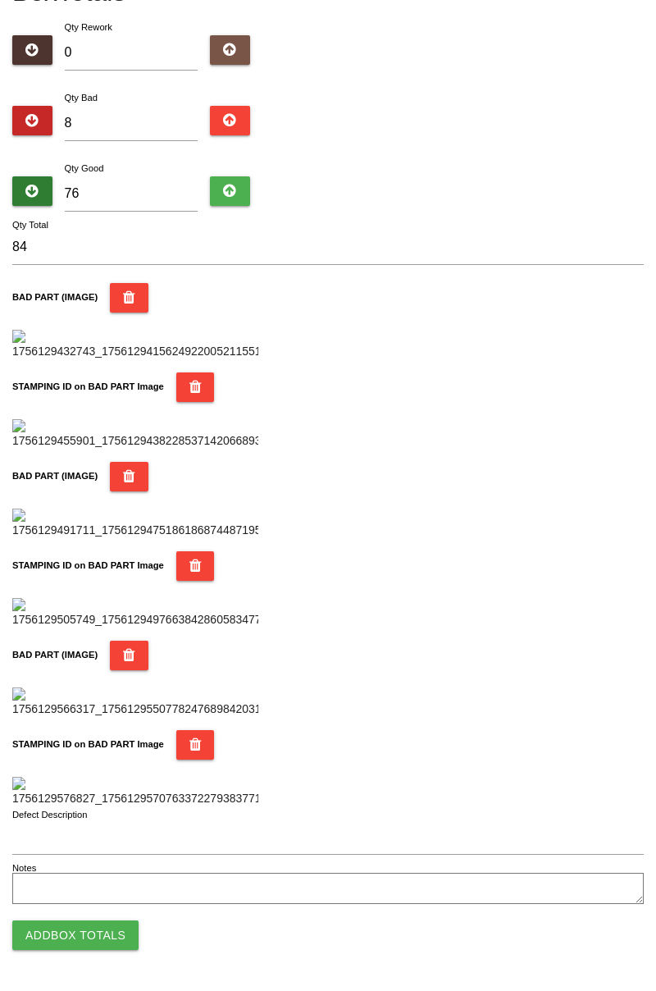
scroll to position [1437, 0]
click at [110, 933] on button "Add Box Totals" at bounding box center [75, 935] width 126 height 30
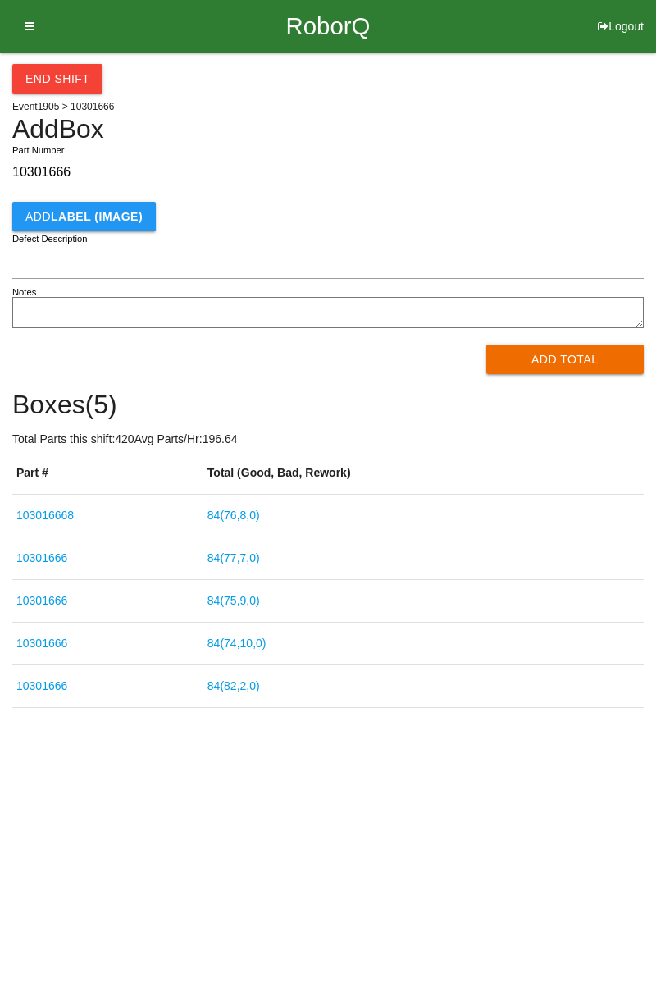
type input "10301666"
